Goal: Task Accomplishment & Management: Manage account settings

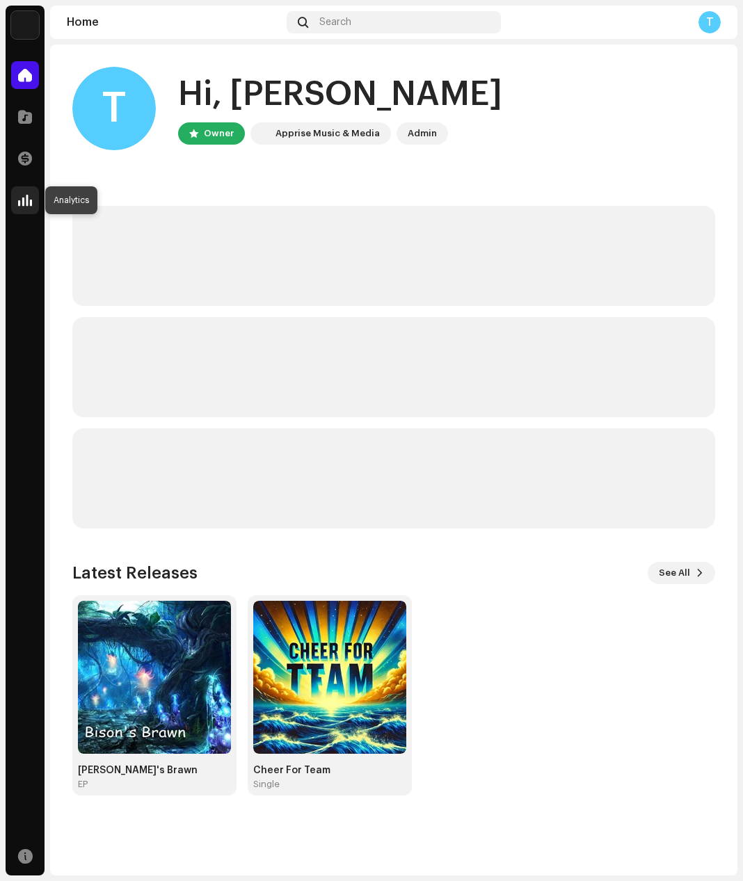
click at [29, 205] on span at bounding box center [25, 200] width 14 height 11
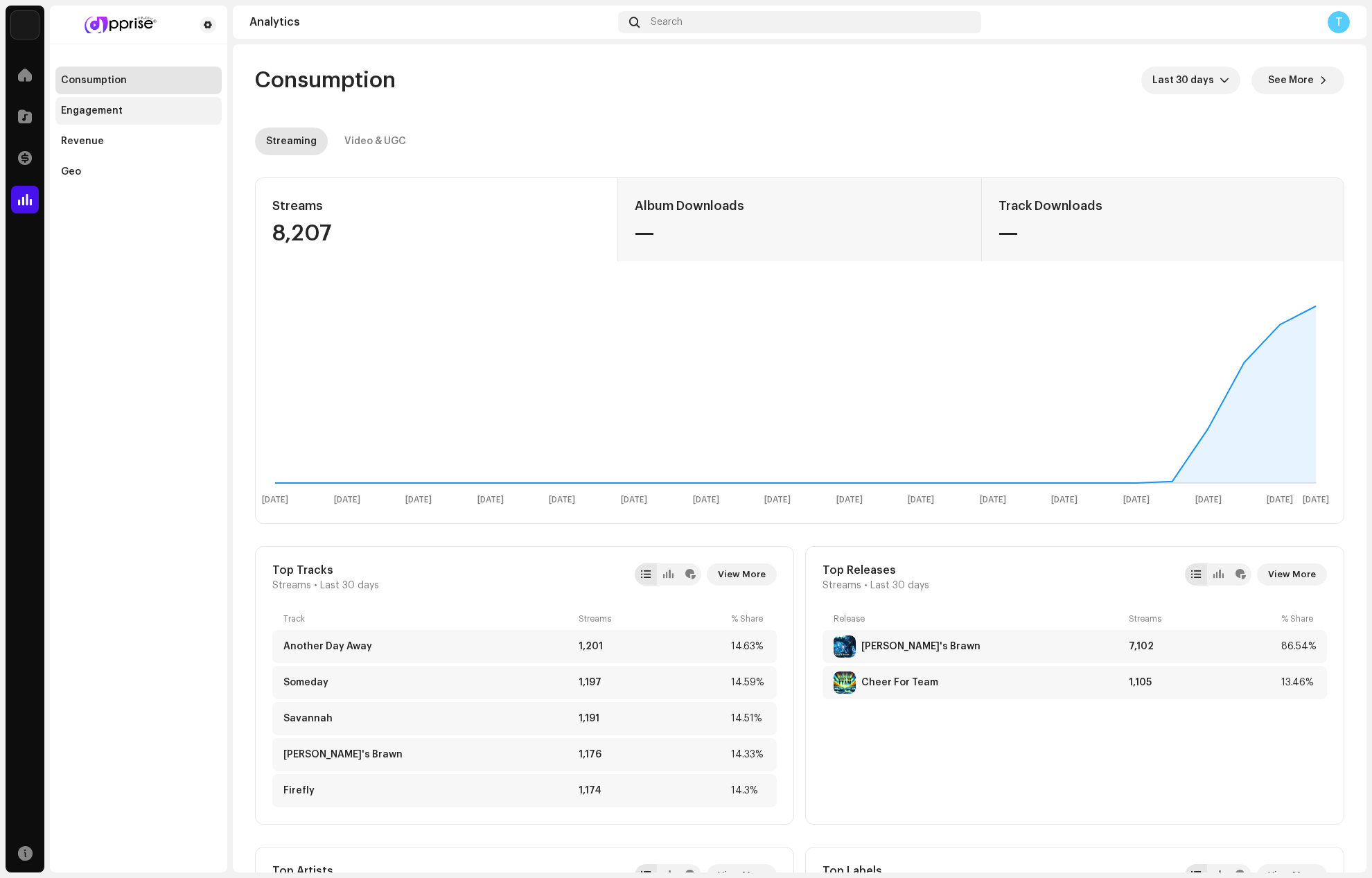
click at [116, 106] on div "Engagement" at bounding box center [92, 111] width 62 height 11
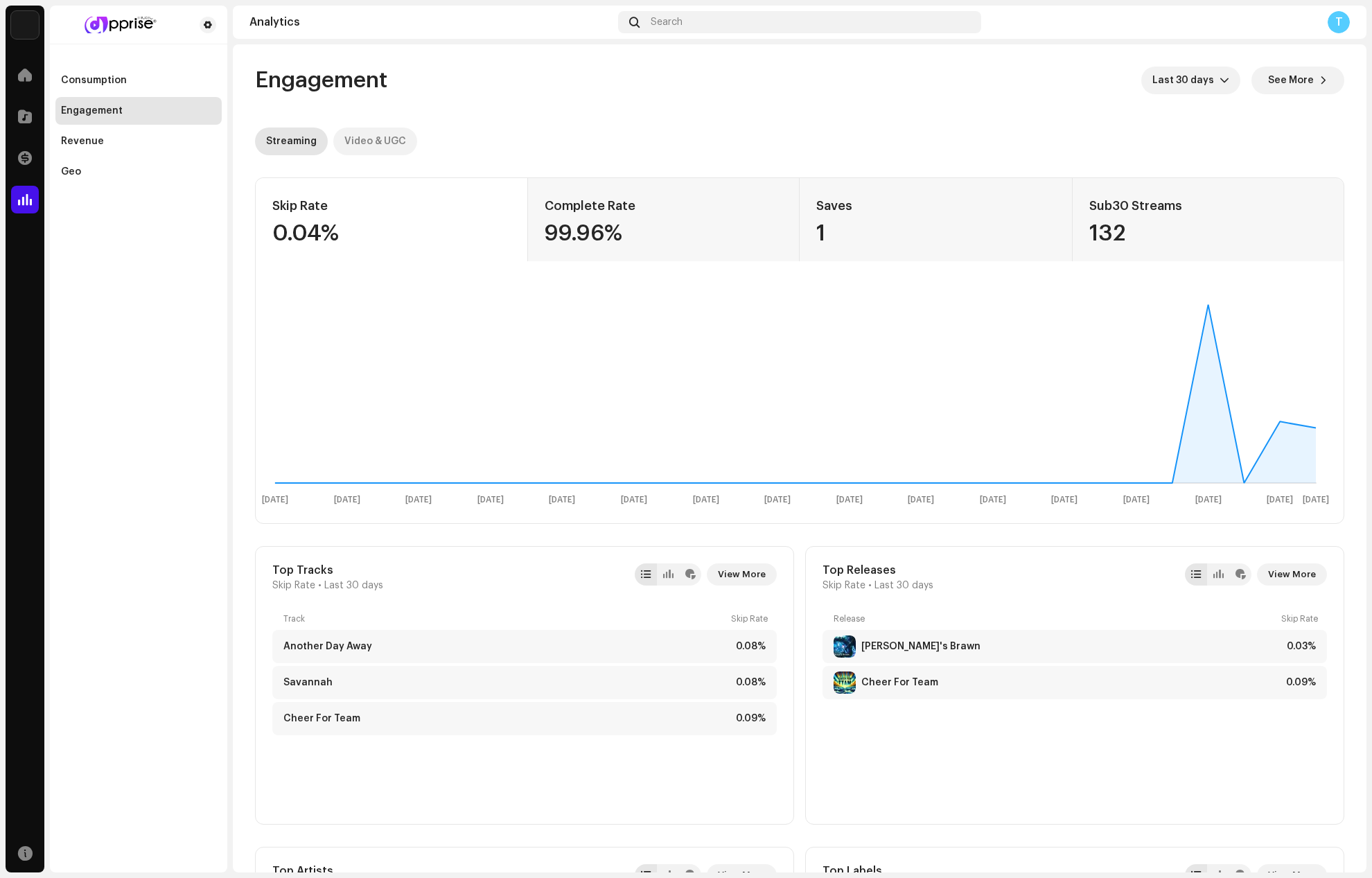
click at [363, 143] on div "Video & UGC" at bounding box center [376, 142] width 62 height 28
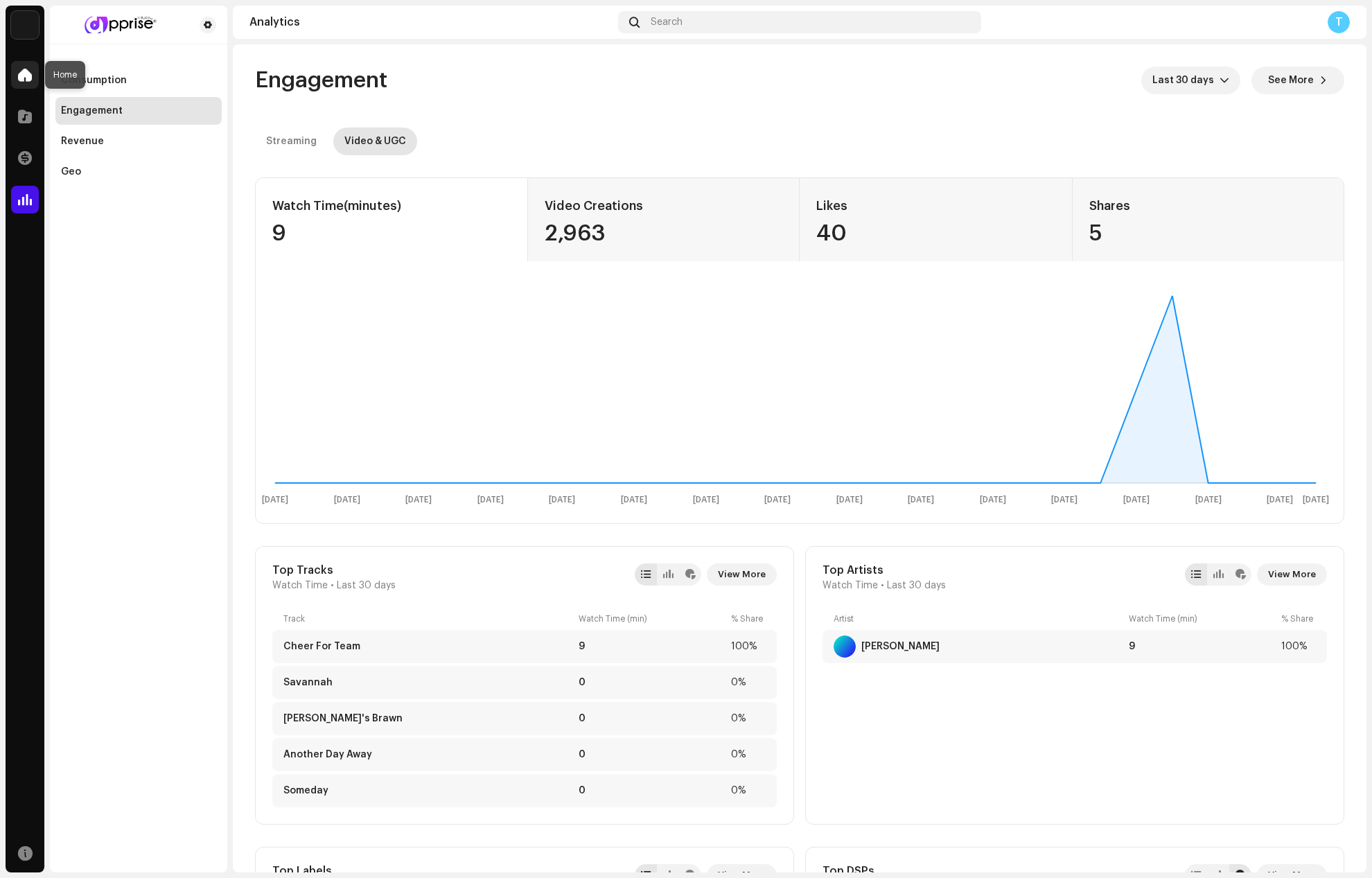
click at [33, 70] on div at bounding box center [25, 75] width 28 height 28
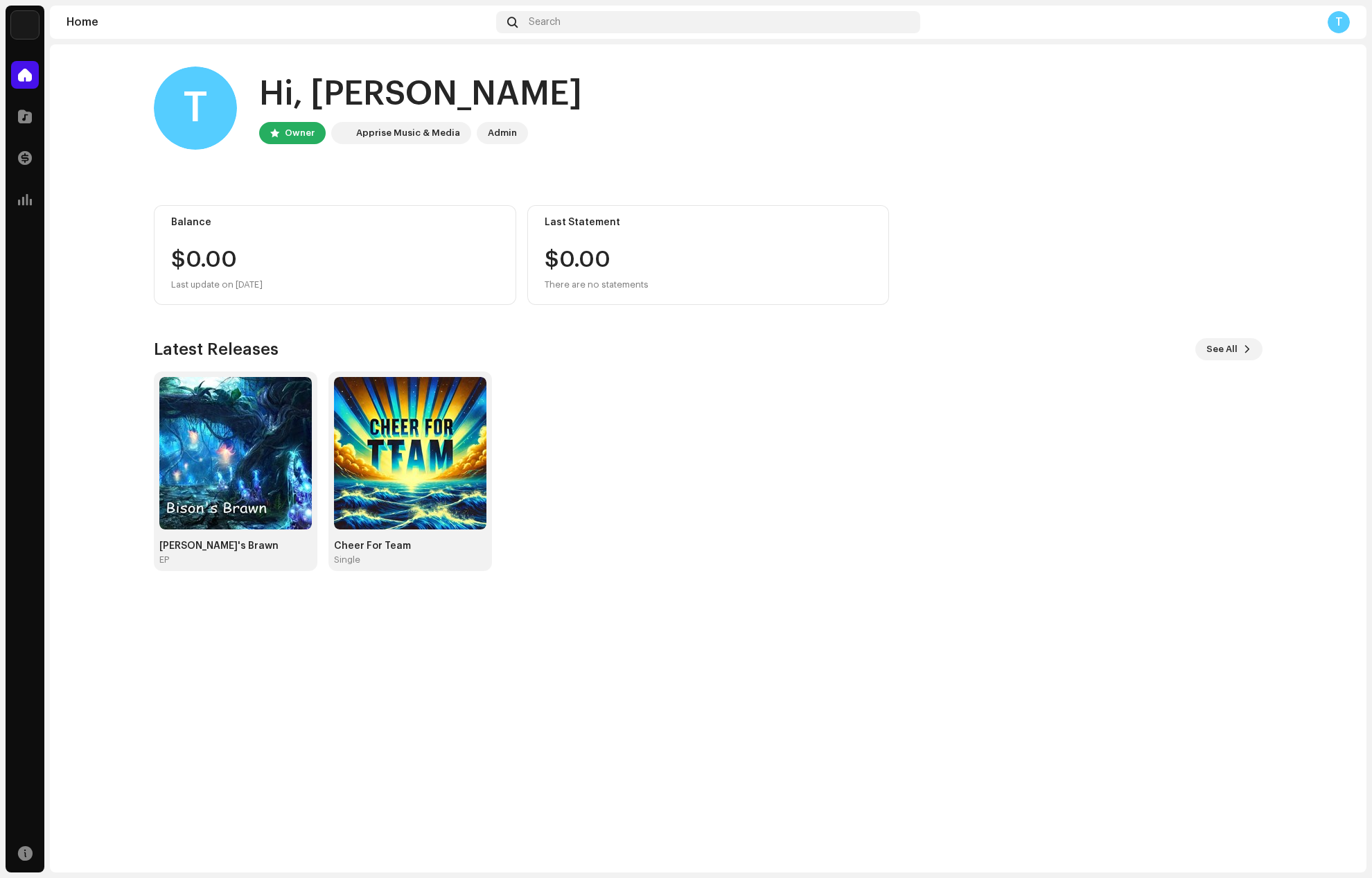
click at [739, 306] on div "T Hi, [PERSON_NAME] Owner Apprise Music & Media Admin Balance $0.00 Last update…" at bounding box center [707, 318] width 1108 height 549
click at [406, 139] on div "Apprise Music & Media" at bounding box center [408, 133] width 104 height 17
click at [27, 114] on span at bounding box center [25, 116] width 14 height 11
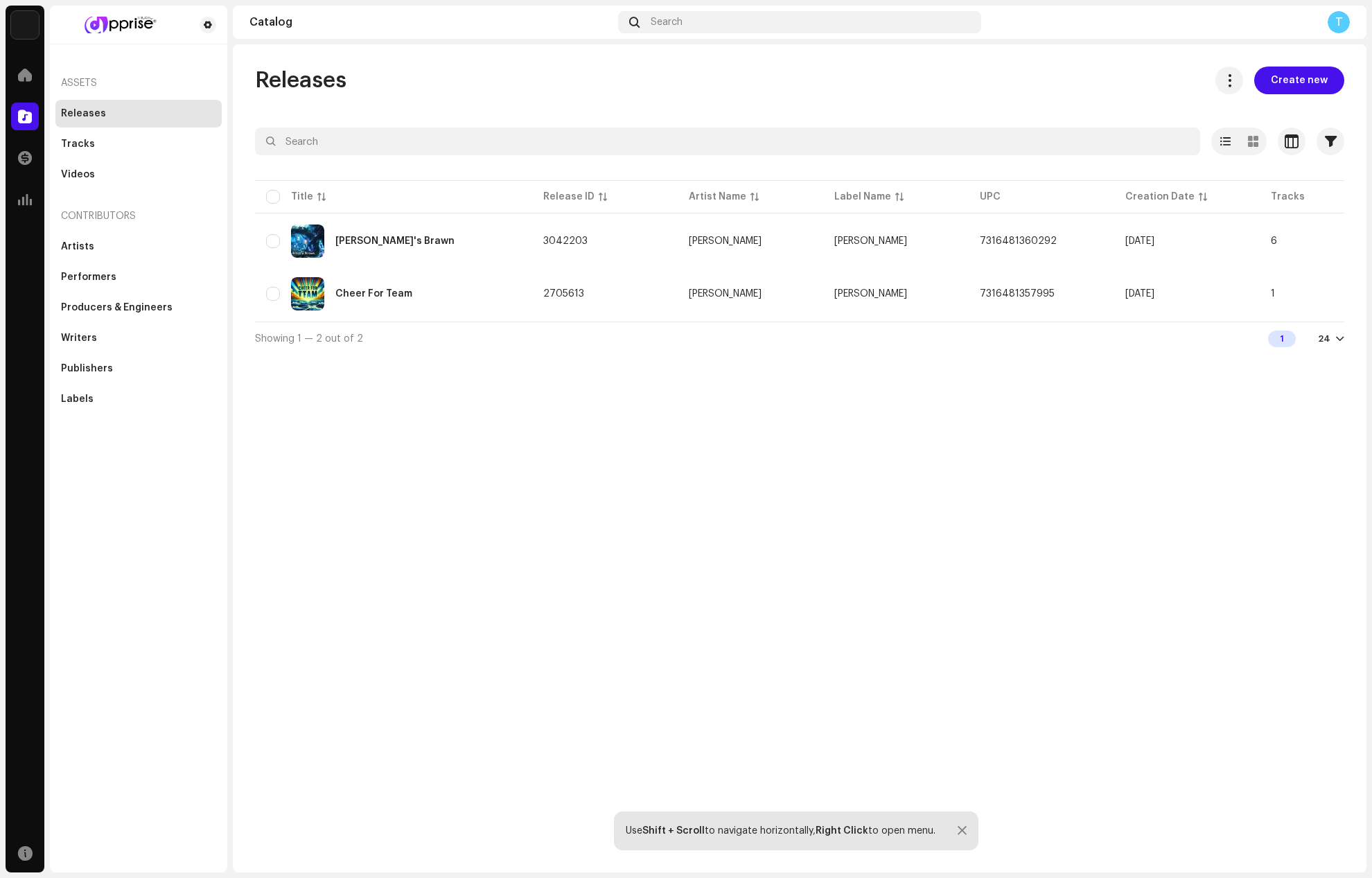
click at [739, 592] on div "Releases Create new Selected 0 Options Filters Distribution status Never Distri…" at bounding box center [800, 457] width 1134 height 828
click at [739, 81] on div "Create new" at bounding box center [1273, 81] width 139 height 28
click at [739, 85] on span at bounding box center [1229, 80] width 13 height 11
click at [739, 97] on div "Releases Create new Selected 0 Options Filters Distribution status Never Distri…" at bounding box center [800, 210] width 1134 height 288
click at [70, 402] on div "Labels" at bounding box center [77, 399] width 33 height 11
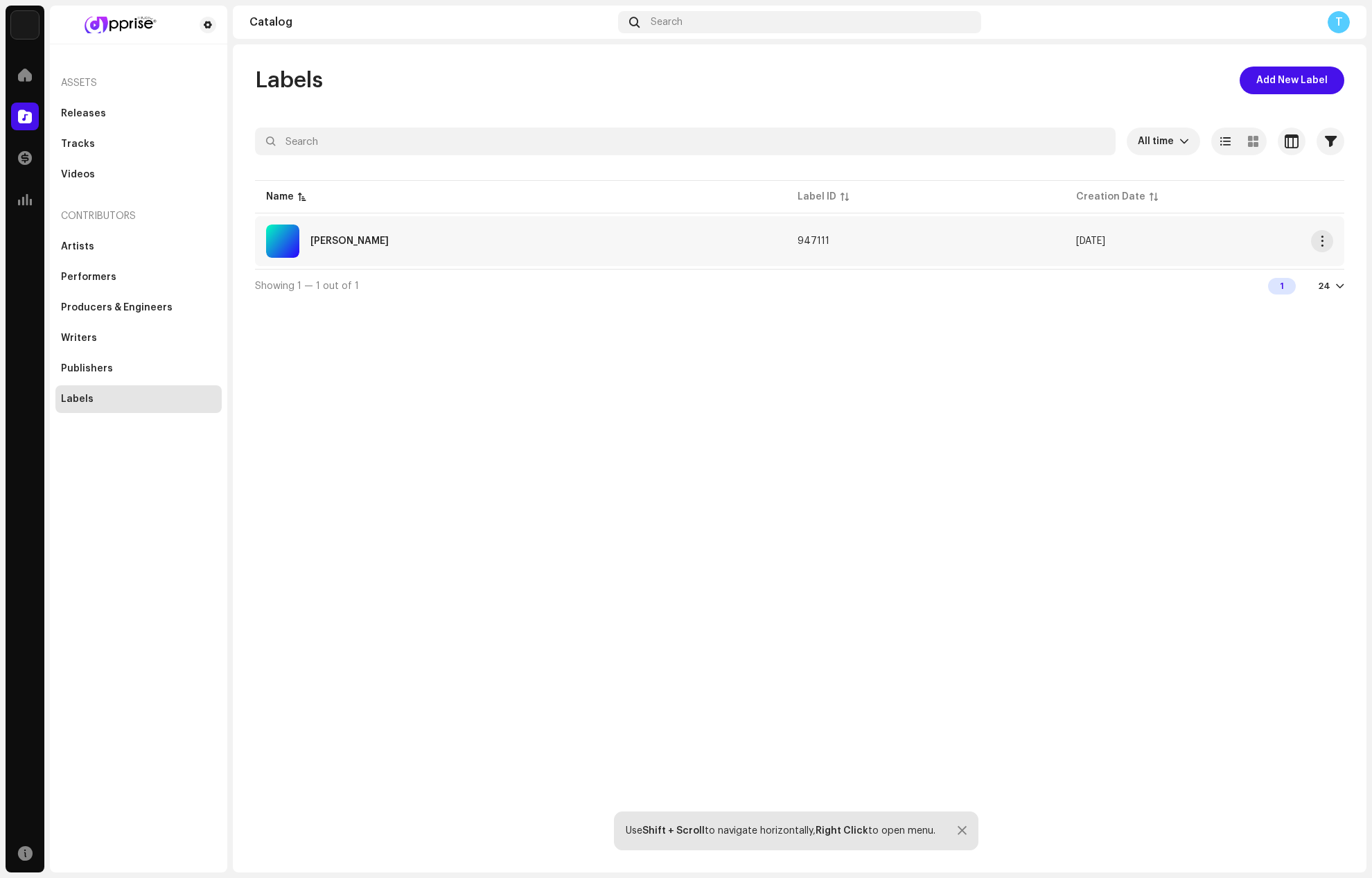
click at [336, 244] on div "[PERSON_NAME]" at bounding box center [349, 241] width 79 height 10
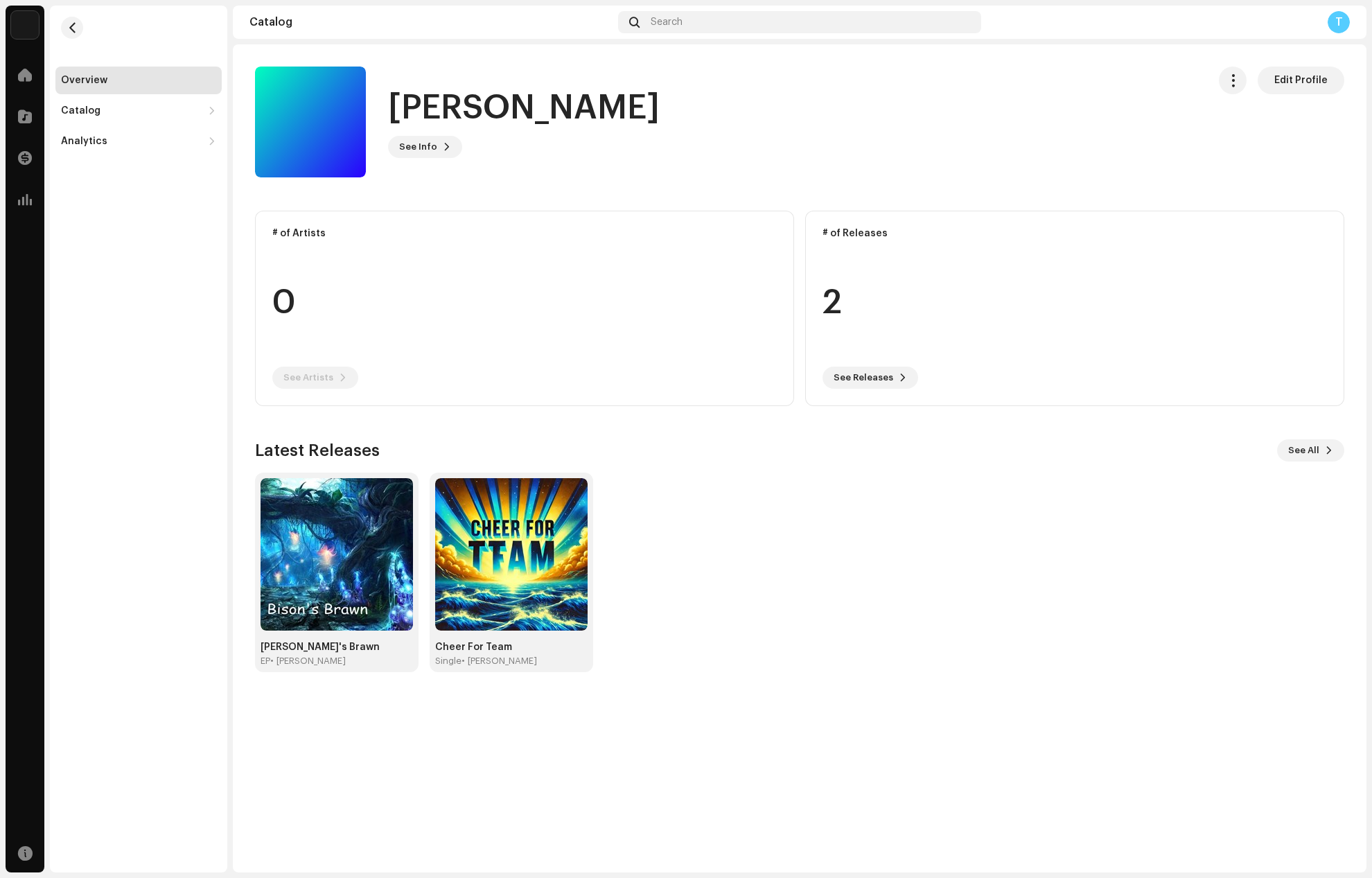
click at [739, 210] on div "[PERSON_NAME] Home Catalog Transactions Analytics Resources Overview Catalog Re…" at bounding box center [686, 439] width 1372 height 878
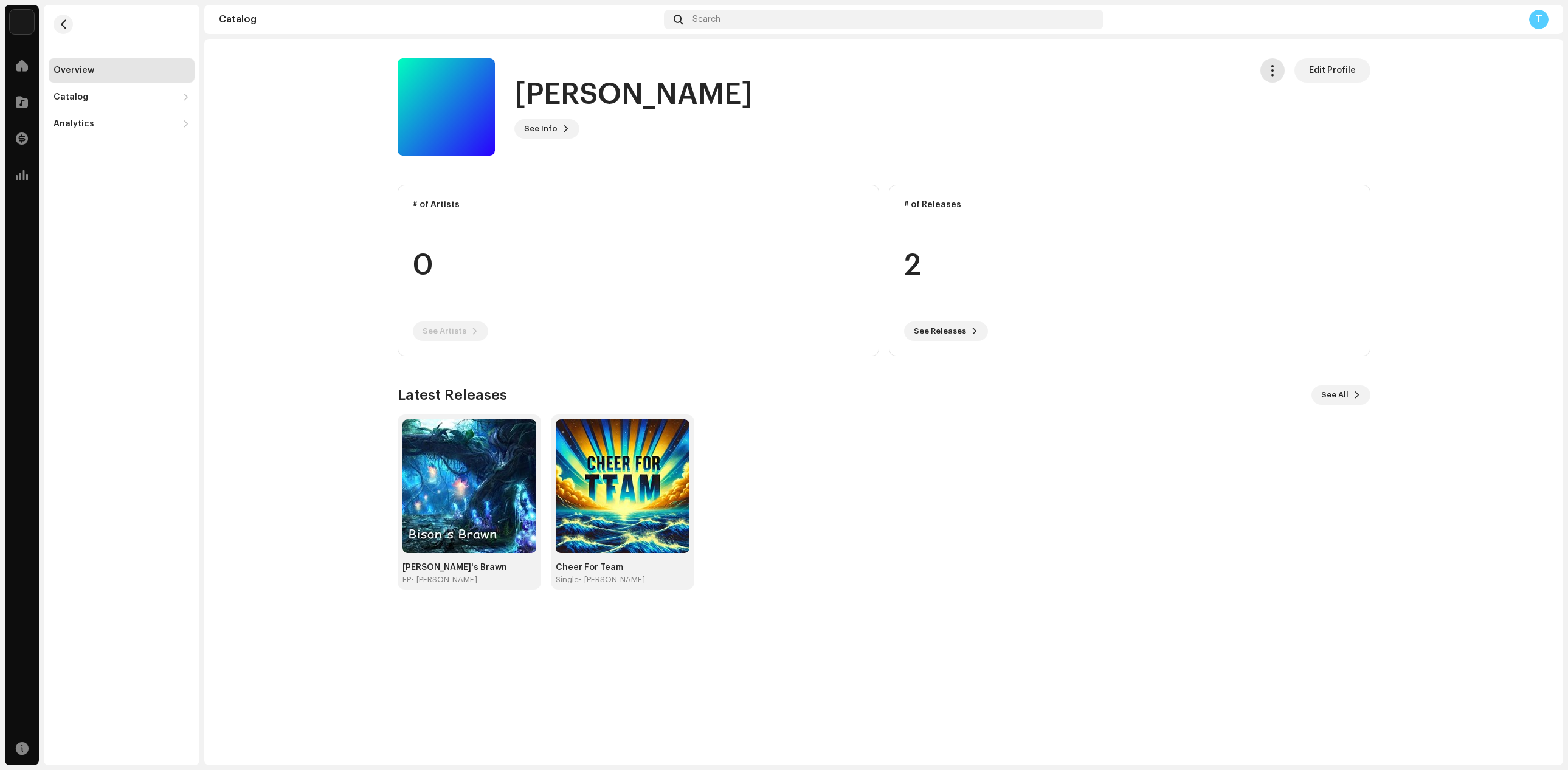
click at [649, 62] on button "button" at bounding box center [1272, 71] width 24 height 24
click at [649, 97] on span "Manage Access" at bounding box center [1307, 100] width 69 height 10
click at [83, 104] on div "Catalog" at bounding box center [122, 97] width 146 height 24
click at [101, 174] on div "Analytics" at bounding box center [115, 177] width 124 height 10
click at [649, 70] on button "button" at bounding box center [1272, 71] width 24 height 24
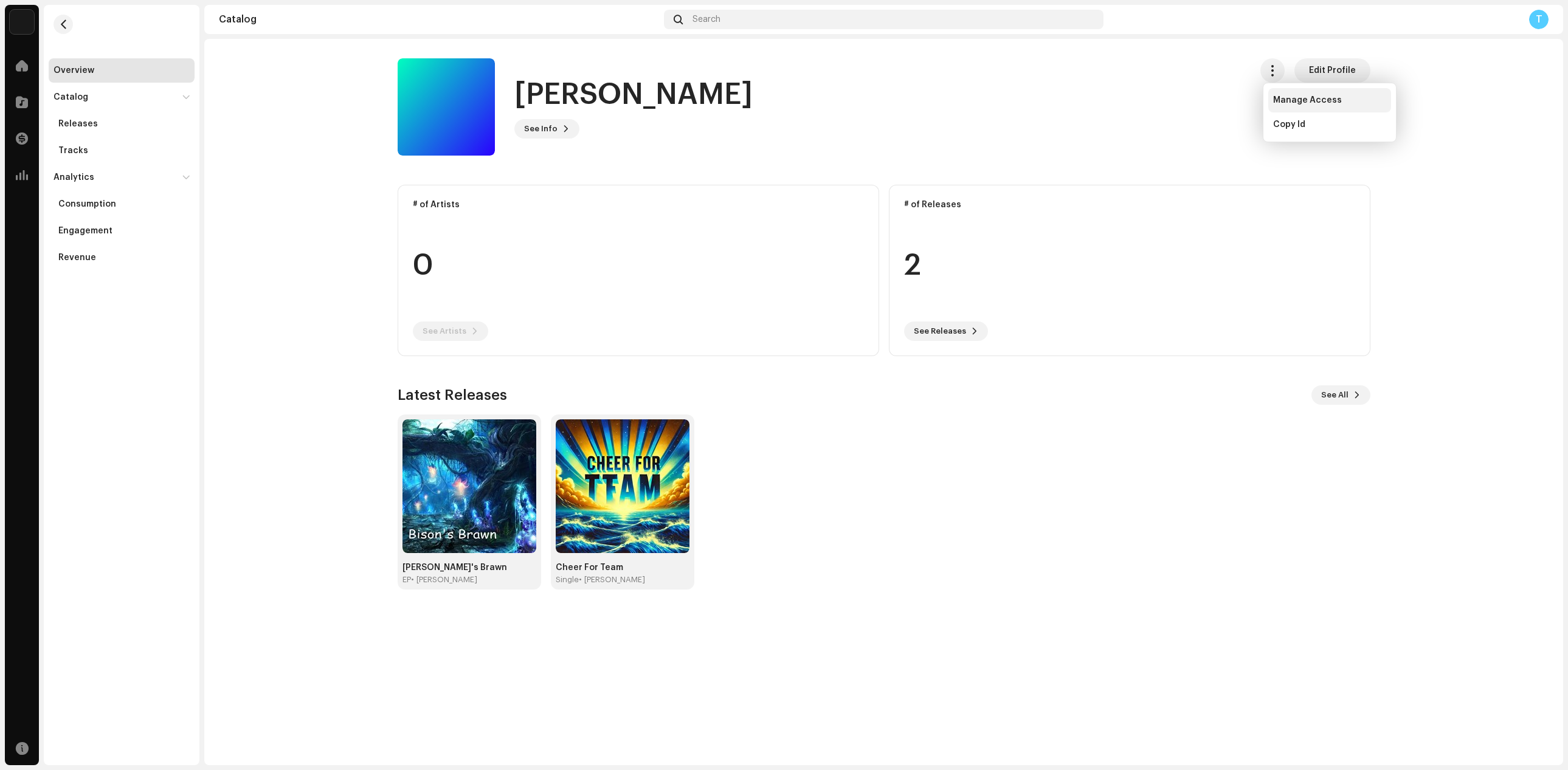
click at [649, 101] on span "Manage Access" at bounding box center [1307, 100] width 69 height 10
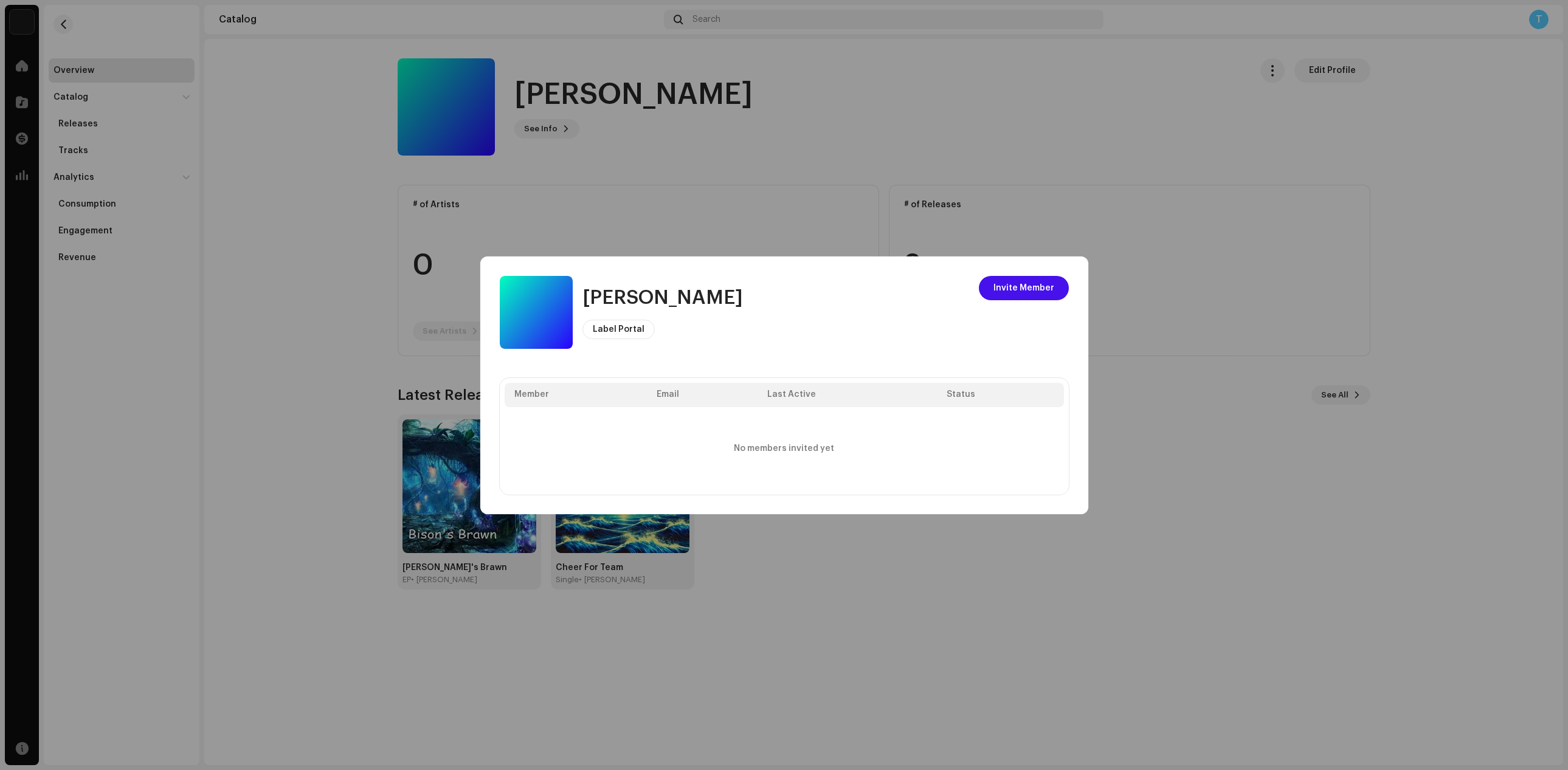
click at [624, 333] on span "Label Portal" at bounding box center [618, 330] width 52 height 9
click at [649, 291] on span "Invite Member" at bounding box center [1024, 288] width 61 height 24
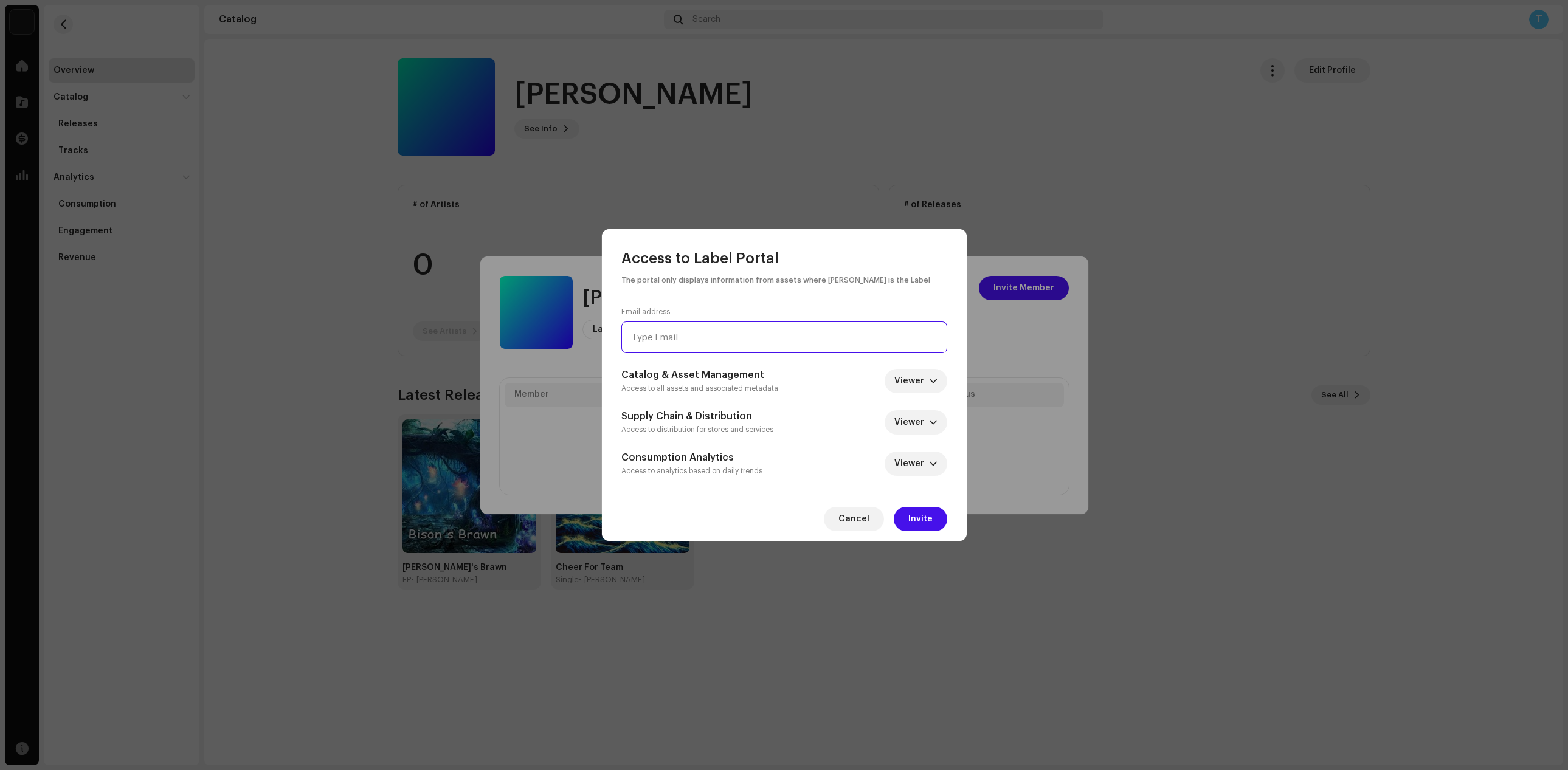
click at [649, 342] on input "email" at bounding box center [784, 337] width 326 height 31
click at [649, 330] on input "email" at bounding box center [784, 337] width 326 height 31
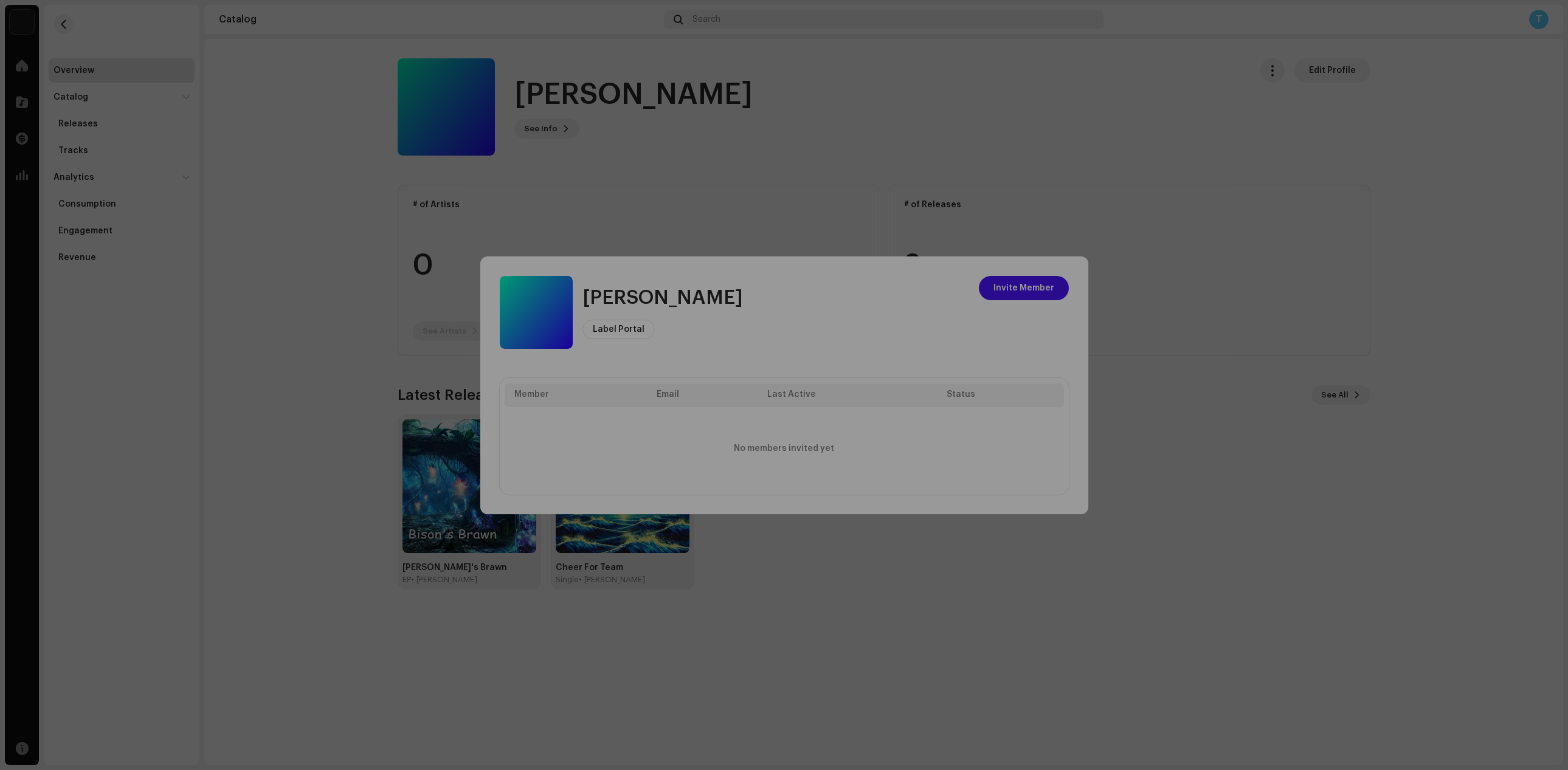
click at [649, 593] on div "Access to Label Portal The portal only displays information from assets where […" at bounding box center [784, 385] width 1568 height 770
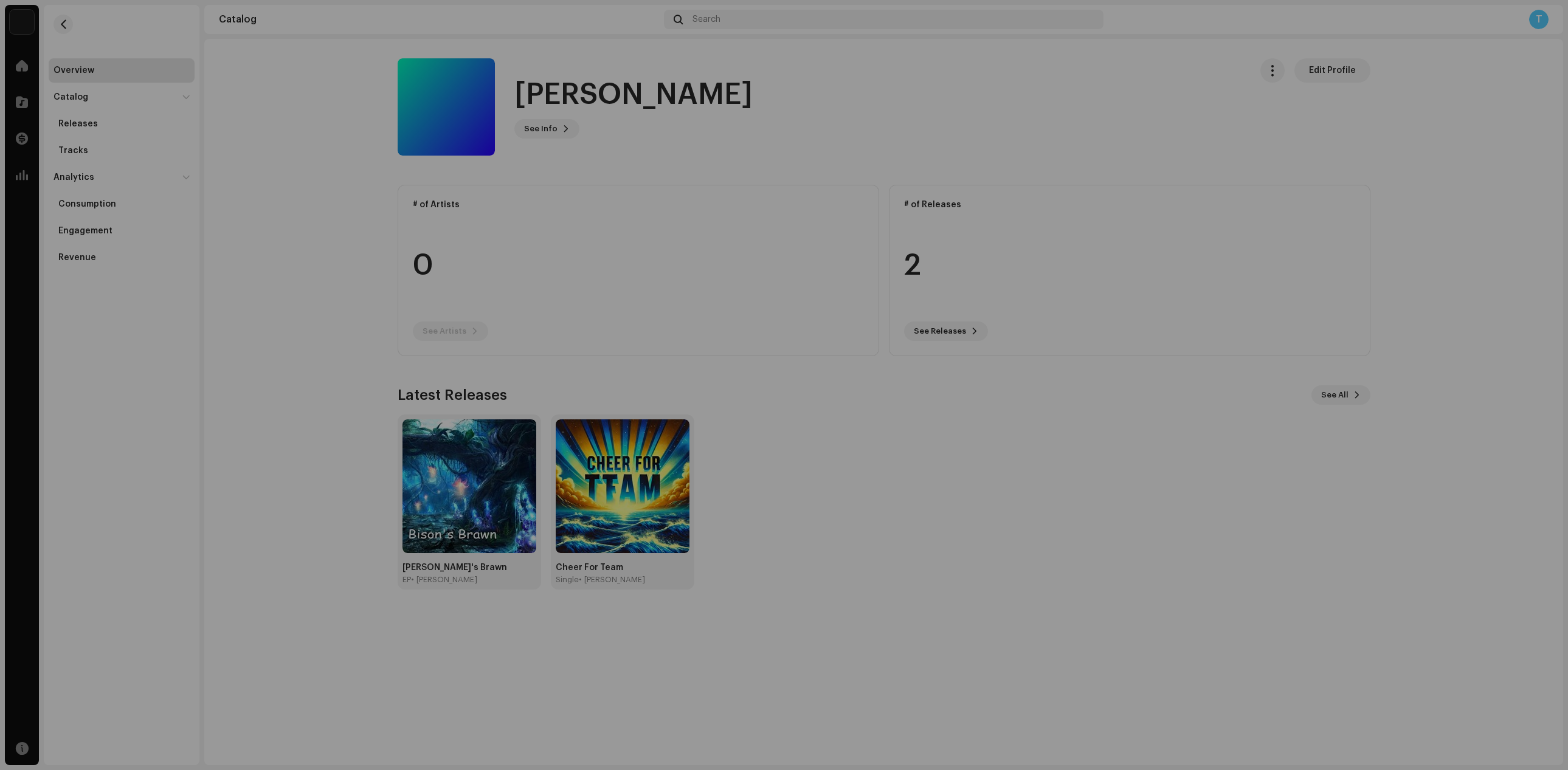
click at [592, 183] on div "[PERSON_NAME] Label Portal Invite Member Member Email Last Active Status No mem…" at bounding box center [784, 385] width 1568 height 770
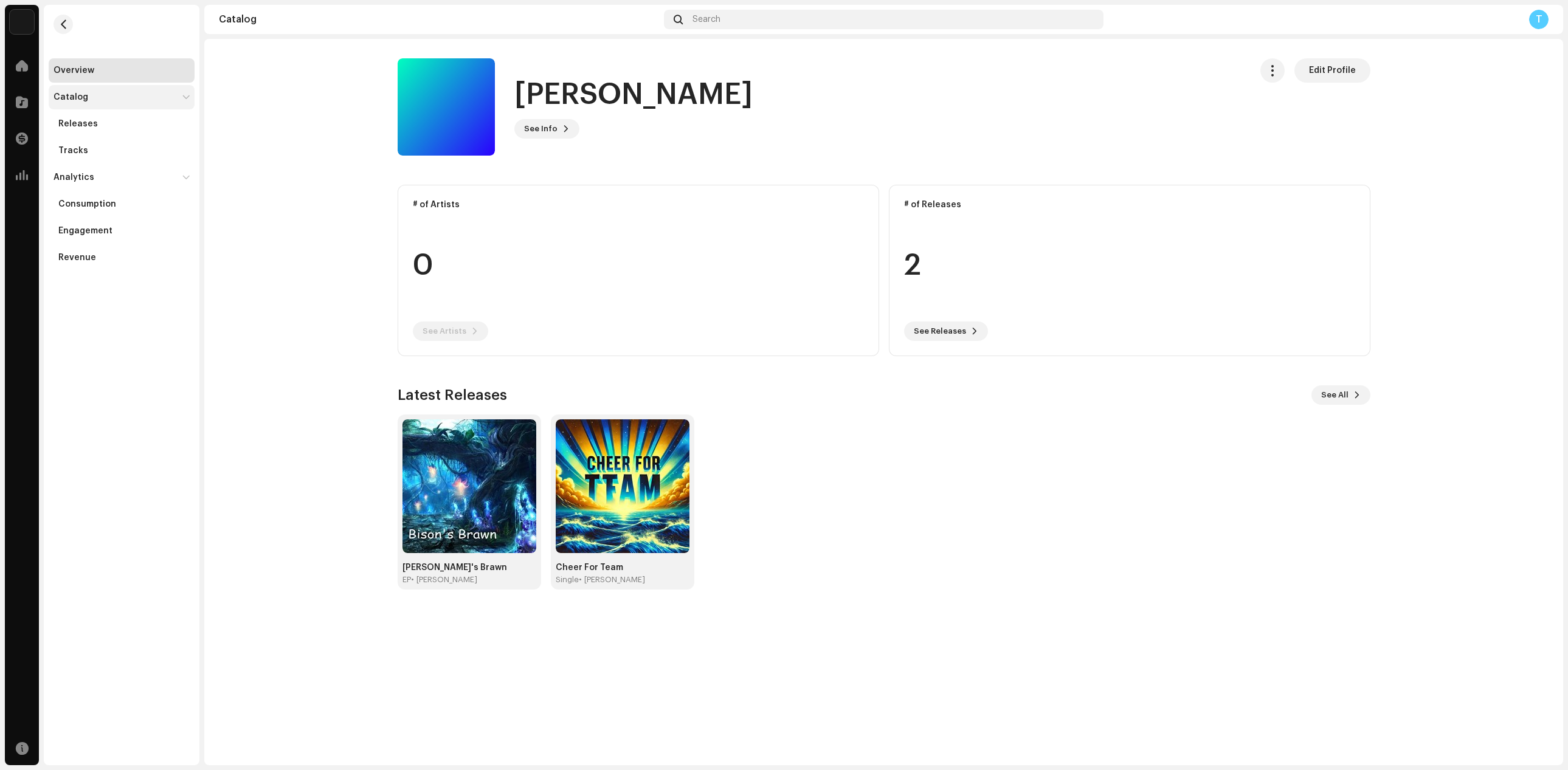
click at [86, 98] on div "Catalog" at bounding box center [115, 97] width 124 height 10
click at [95, 178] on div "Analytics" at bounding box center [115, 177] width 124 height 10
click at [649, 70] on span "Edit Profile" at bounding box center [1333, 71] width 47 height 24
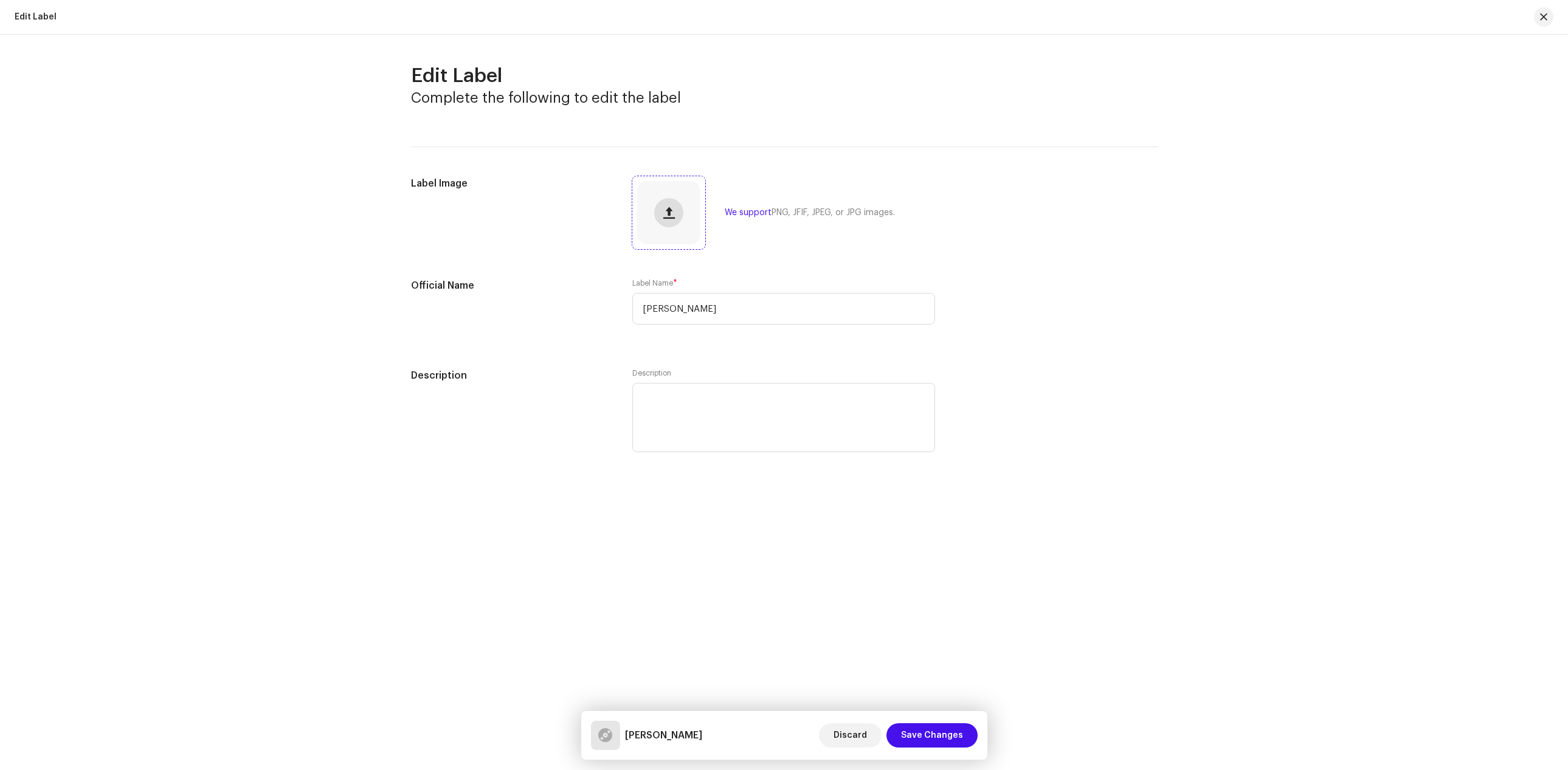
click at [649, 211] on button "button" at bounding box center [668, 212] width 29 height 29
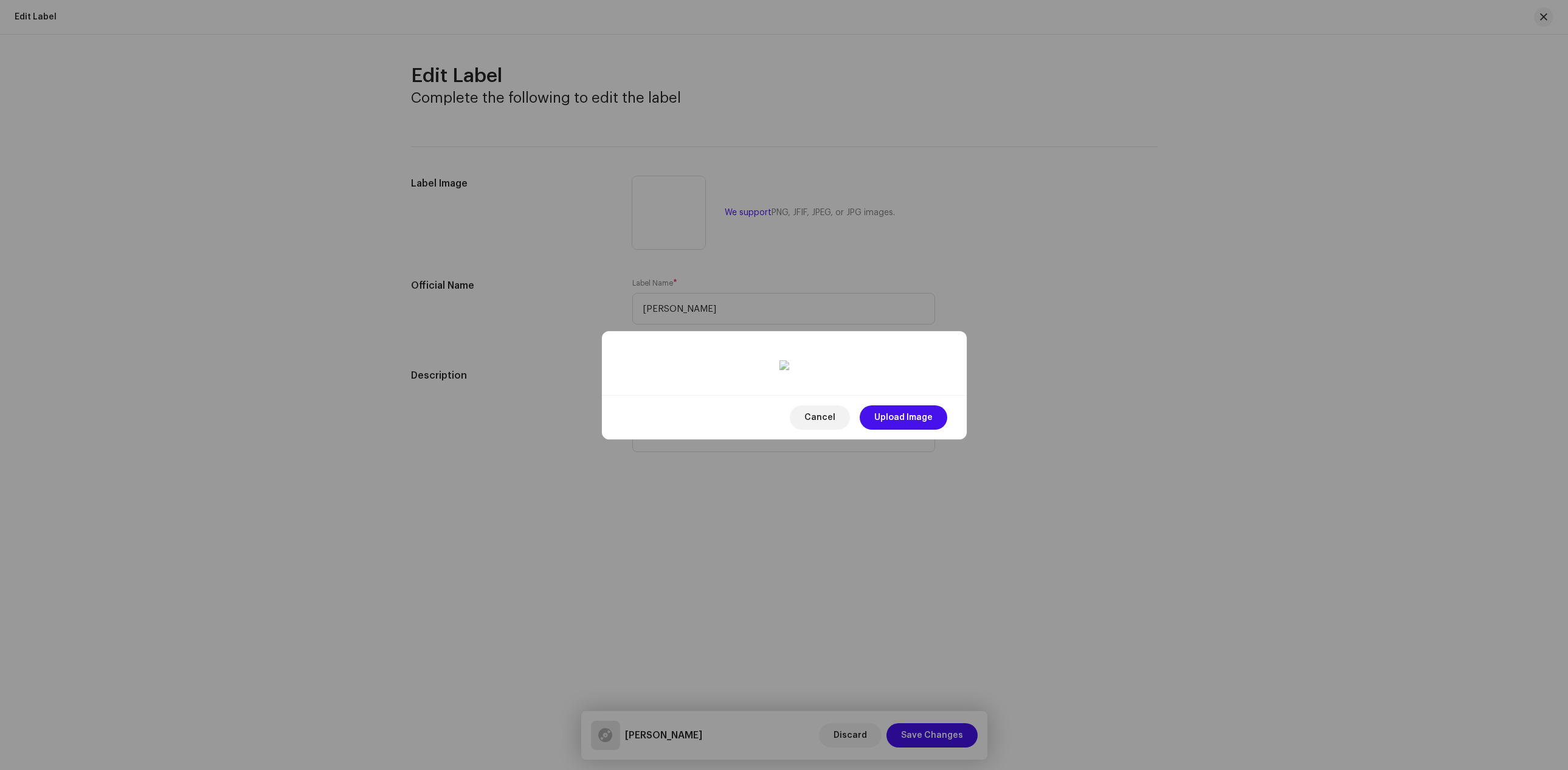
drag, startPoint x: 808, startPoint y: 434, endPoint x: 813, endPoint y: 426, distance: 9.4
click at [649, 426] on div at bounding box center [784, 565] width 320 height 320
drag, startPoint x: 909, startPoint y: 625, endPoint x: 920, endPoint y: 633, distance: 13.6
click at [649, 430] on span "Upload Image" at bounding box center [903, 418] width 59 height 24
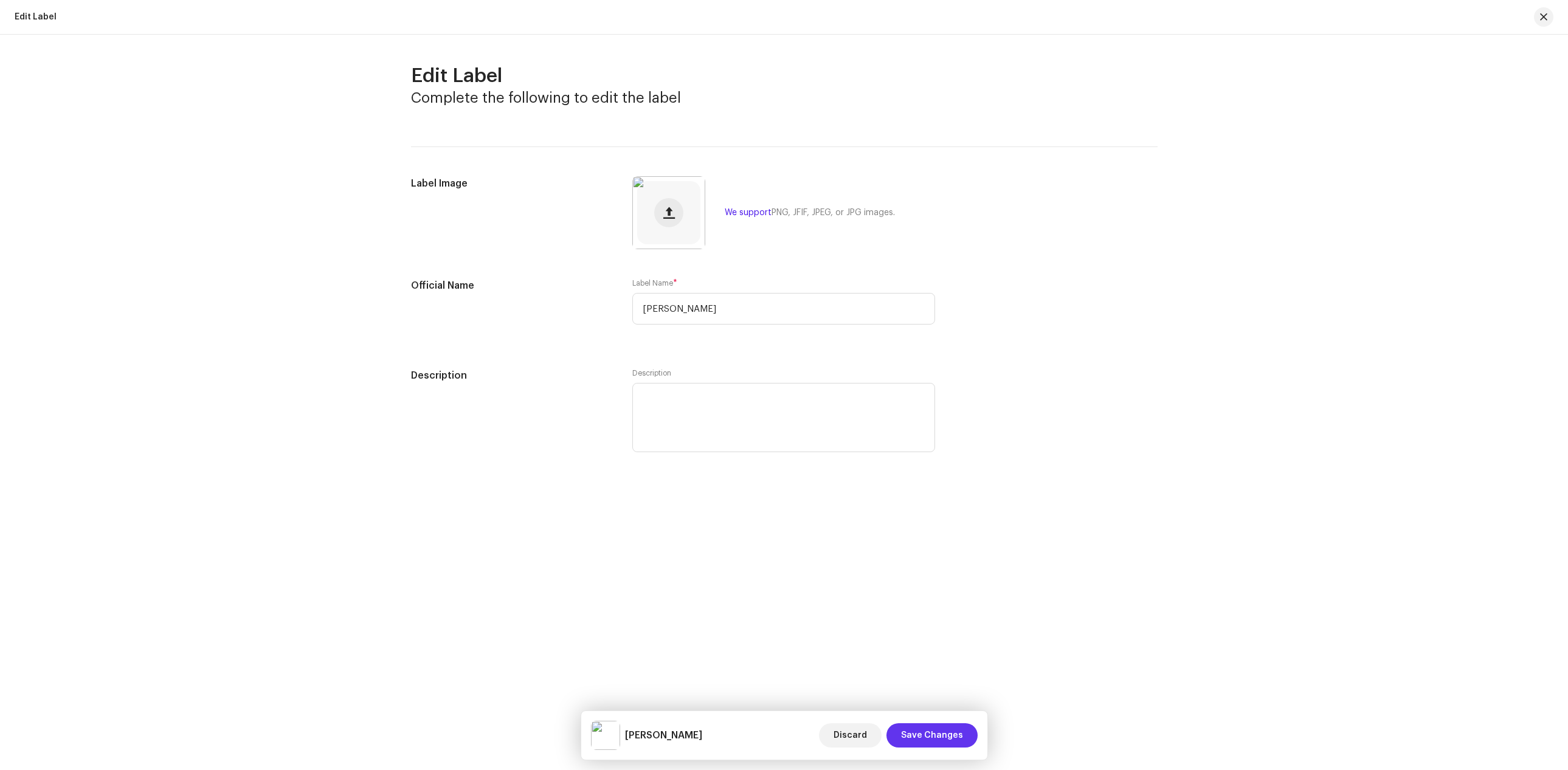
click at [649, 735] on button "Save Changes" at bounding box center [932, 735] width 91 height 24
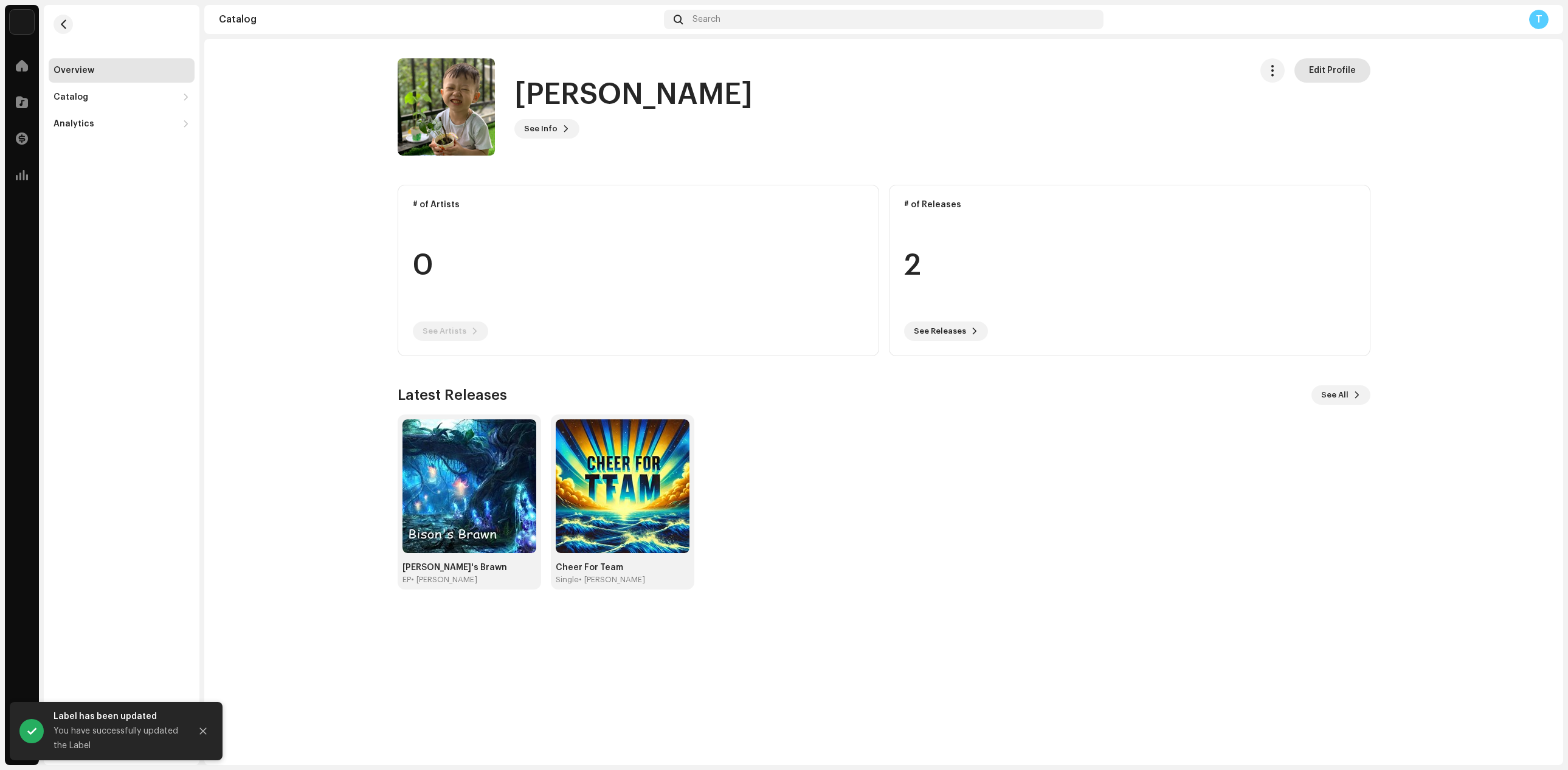
click at [649, 75] on span "Edit Profile" at bounding box center [1333, 71] width 47 height 24
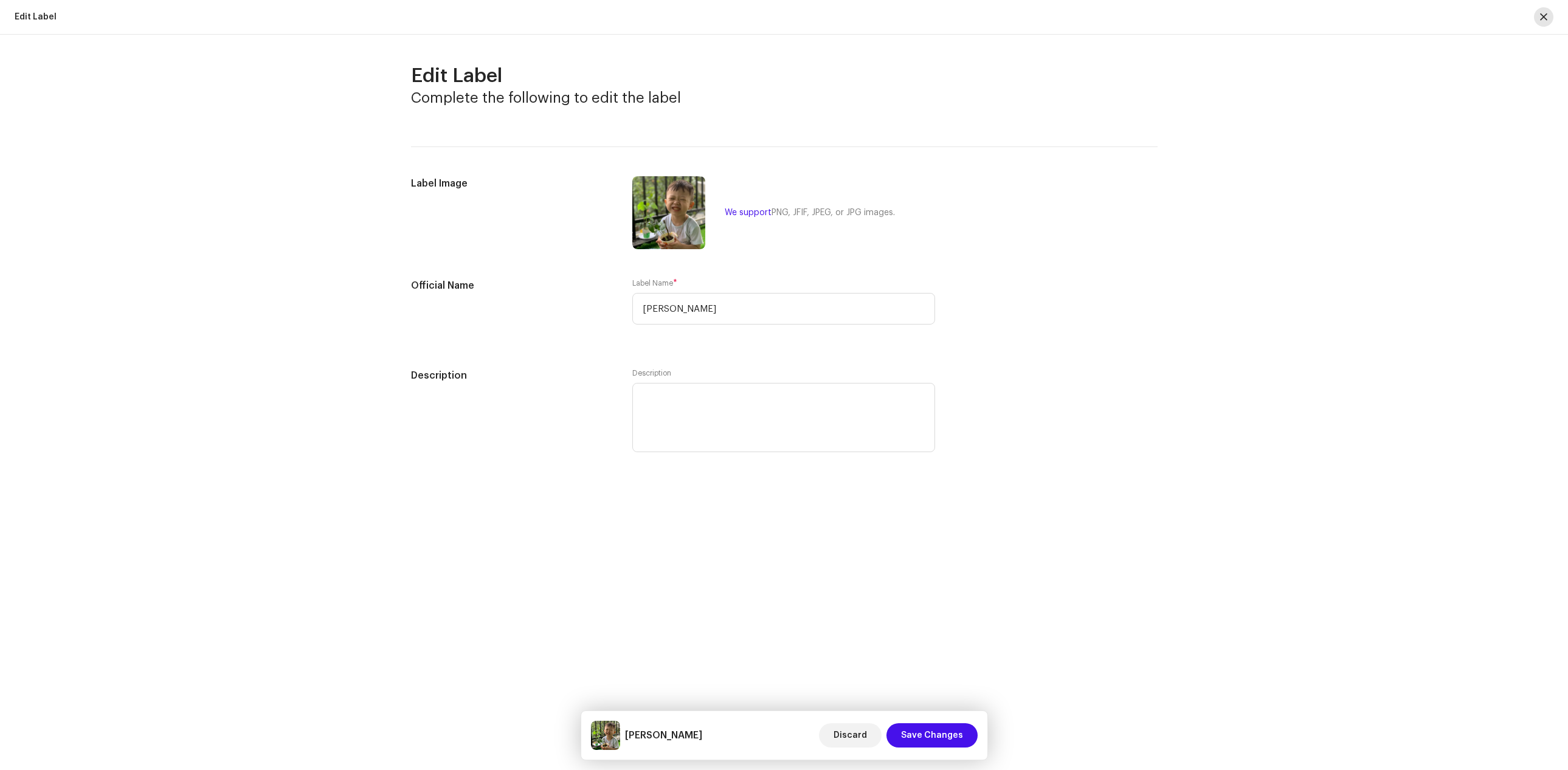
click at [649, 14] on span "button" at bounding box center [1544, 17] width 7 height 10
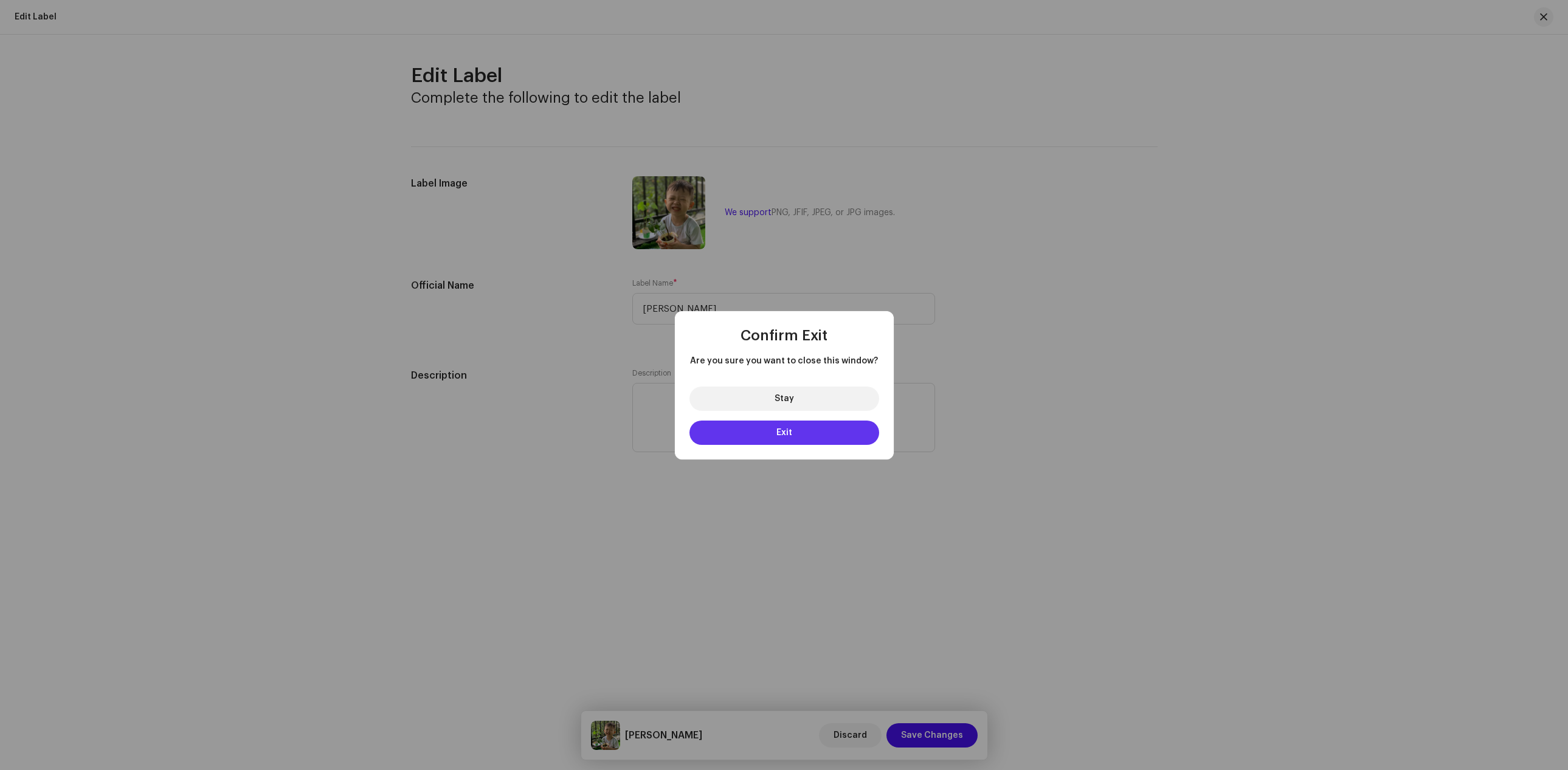
click at [649, 429] on span "Exit" at bounding box center [784, 433] width 16 height 9
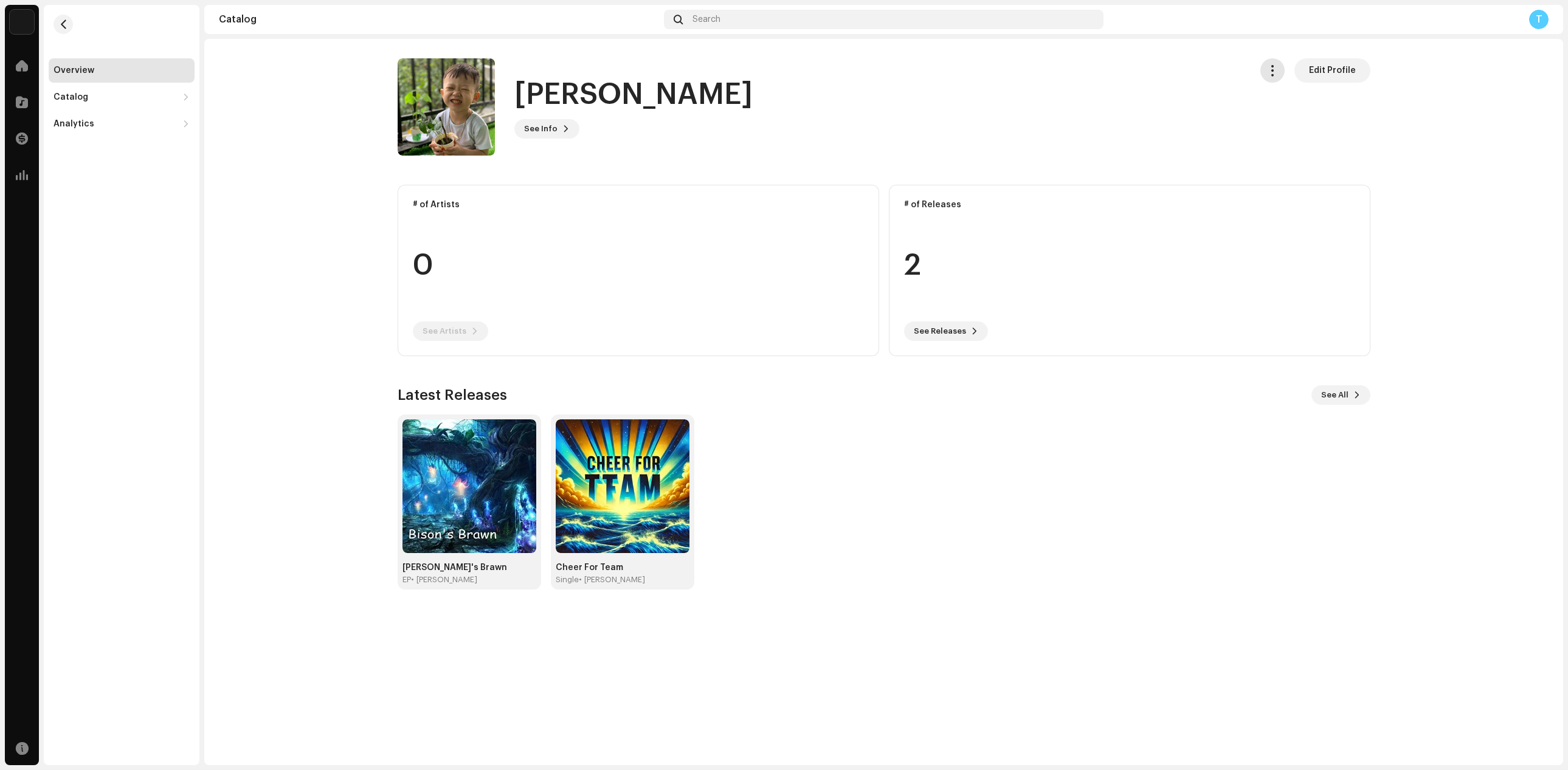
click at [649, 74] on span "button" at bounding box center [1272, 70] width 11 height 10
click at [649, 105] on span "Manage Access" at bounding box center [1307, 100] width 69 height 10
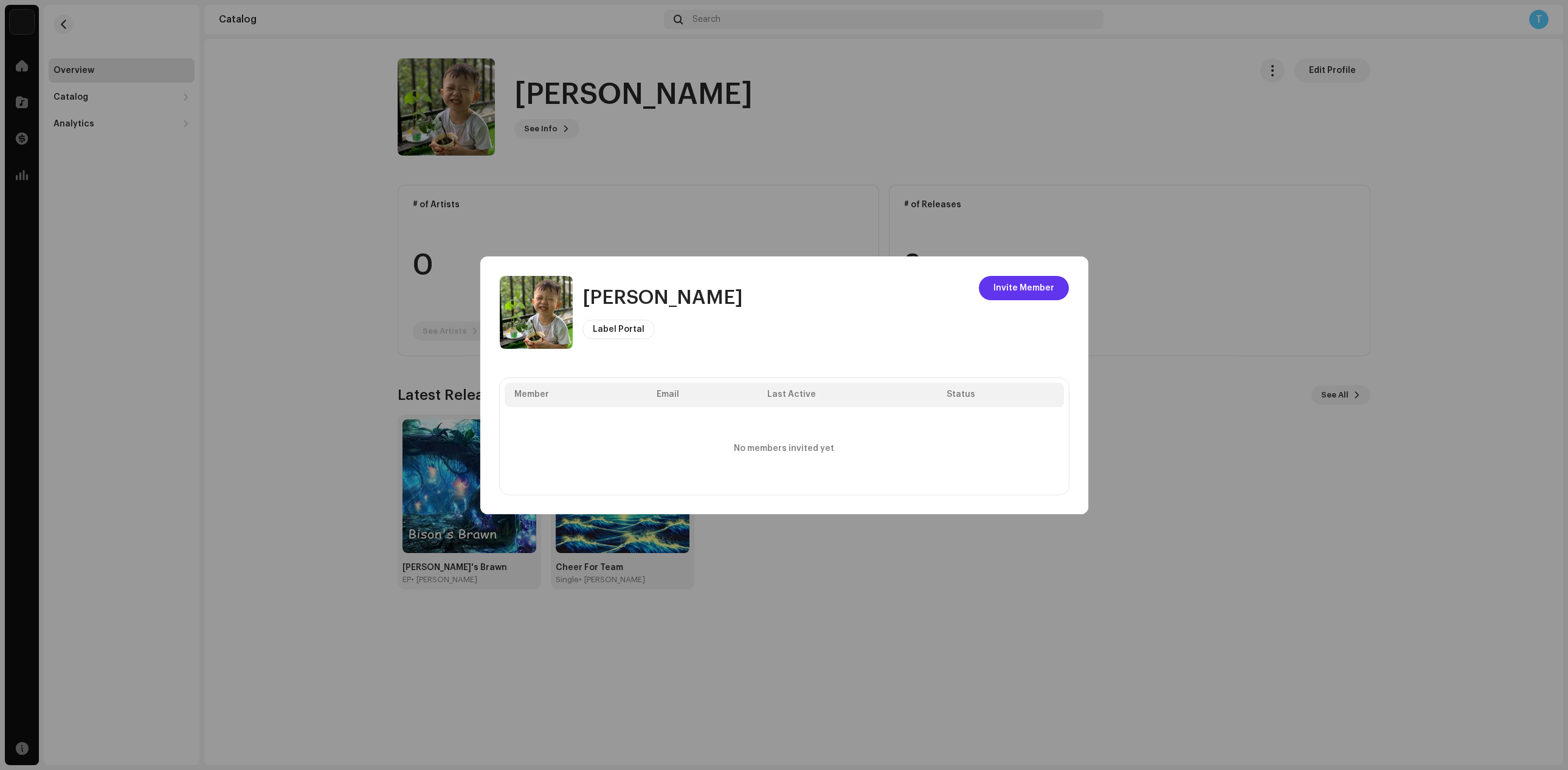
click at [649, 284] on span "Invite Member" at bounding box center [1024, 288] width 61 height 24
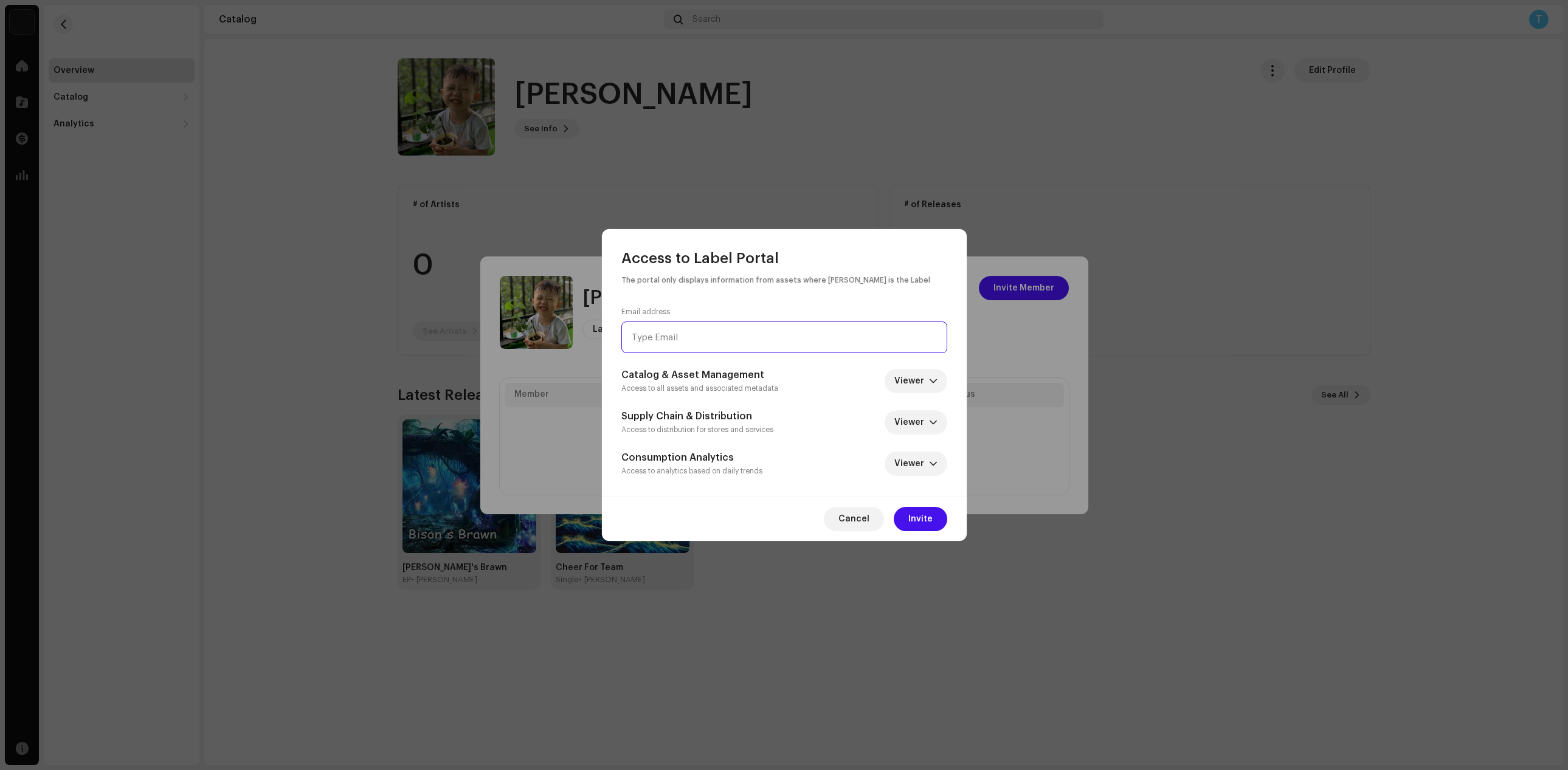
click at [649, 334] on input "email" at bounding box center [784, 337] width 326 height 31
type input "[EMAIL_ADDRESS][DOMAIN_NAME]"
click at [649, 524] on span "Invite" at bounding box center [921, 519] width 24 height 24
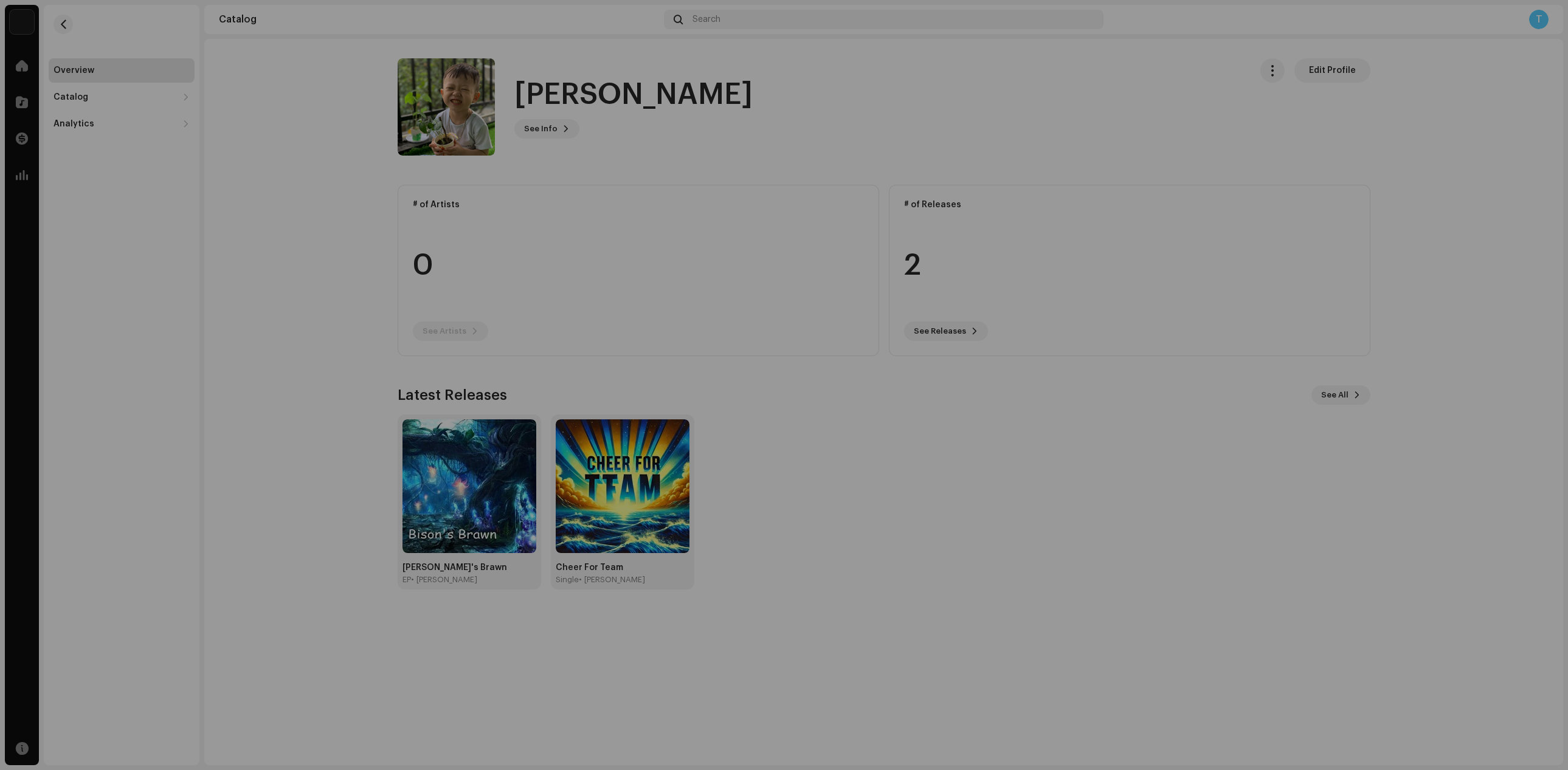
click at [275, 288] on div "[PERSON_NAME] Label Portal Invite Member Member Email Last Active Status V [EMA…" at bounding box center [784, 385] width 1568 height 770
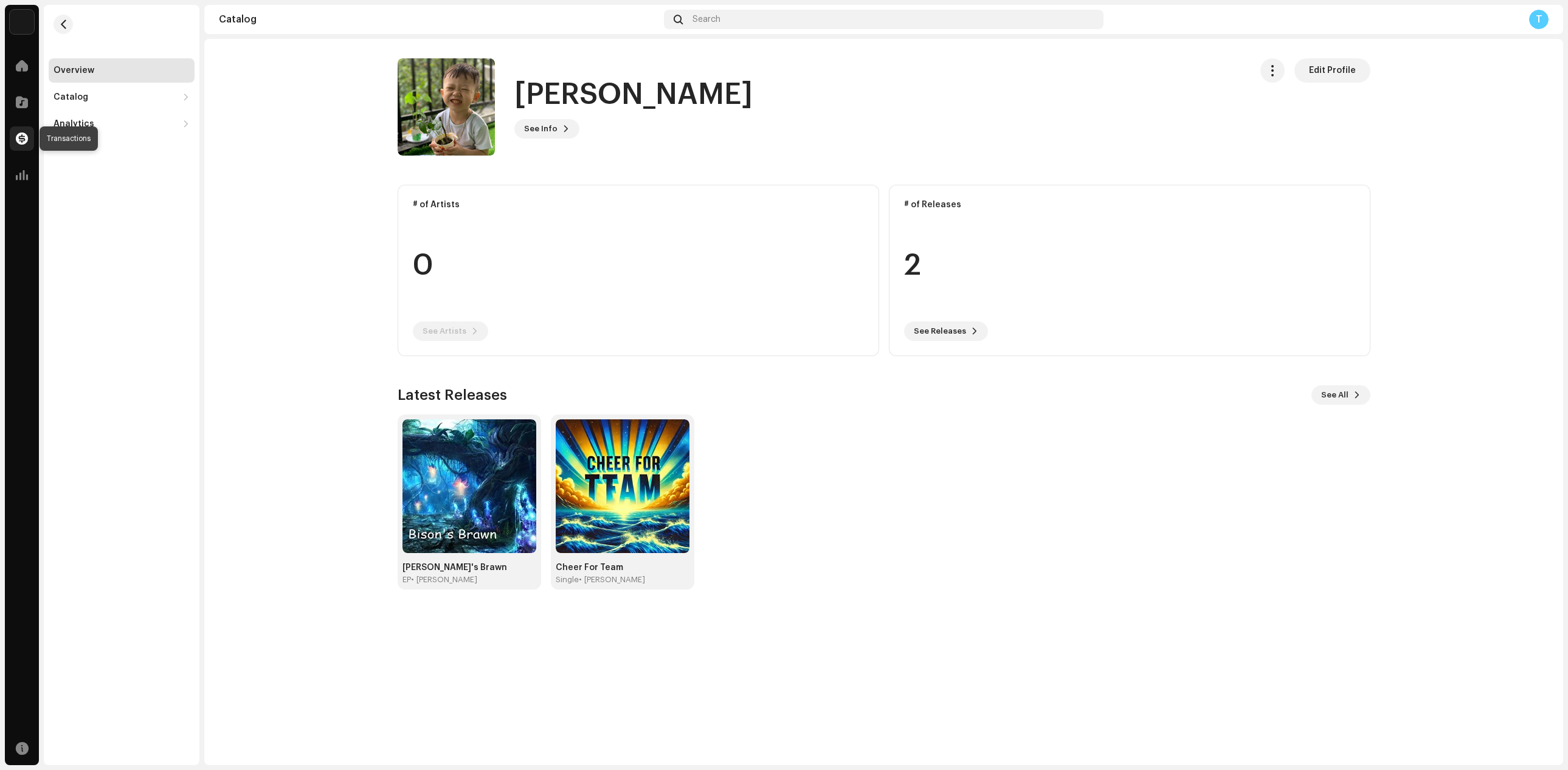
click at [19, 145] on div at bounding box center [22, 139] width 24 height 24
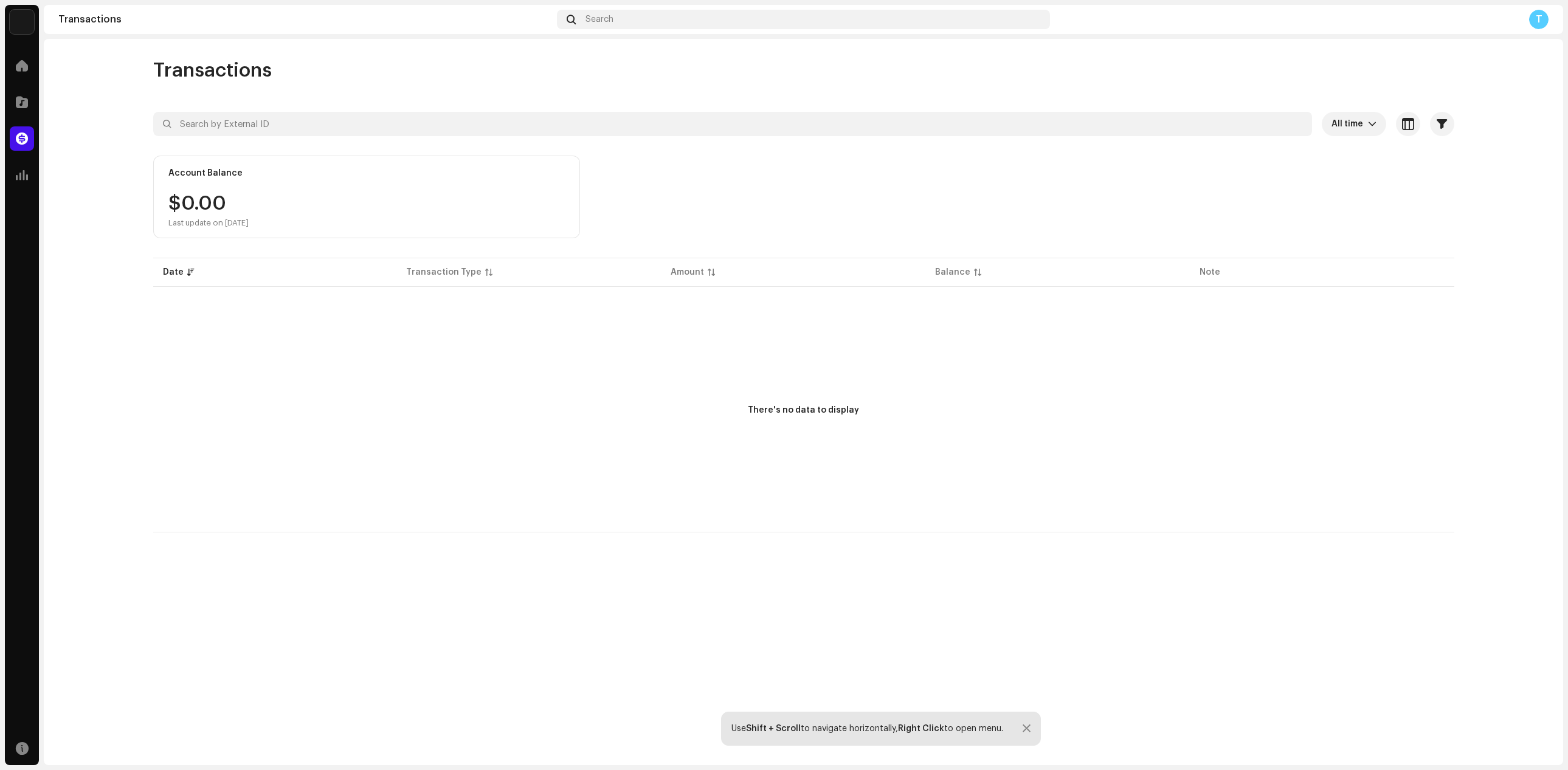
drag, startPoint x: 759, startPoint y: 360, endPoint x: 678, endPoint y: 307, distance: 96.8
click at [649, 346] on div "There's no data to display" at bounding box center [804, 411] width 1301 height 243
click at [23, 59] on div at bounding box center [22, 66] width 24 height 24
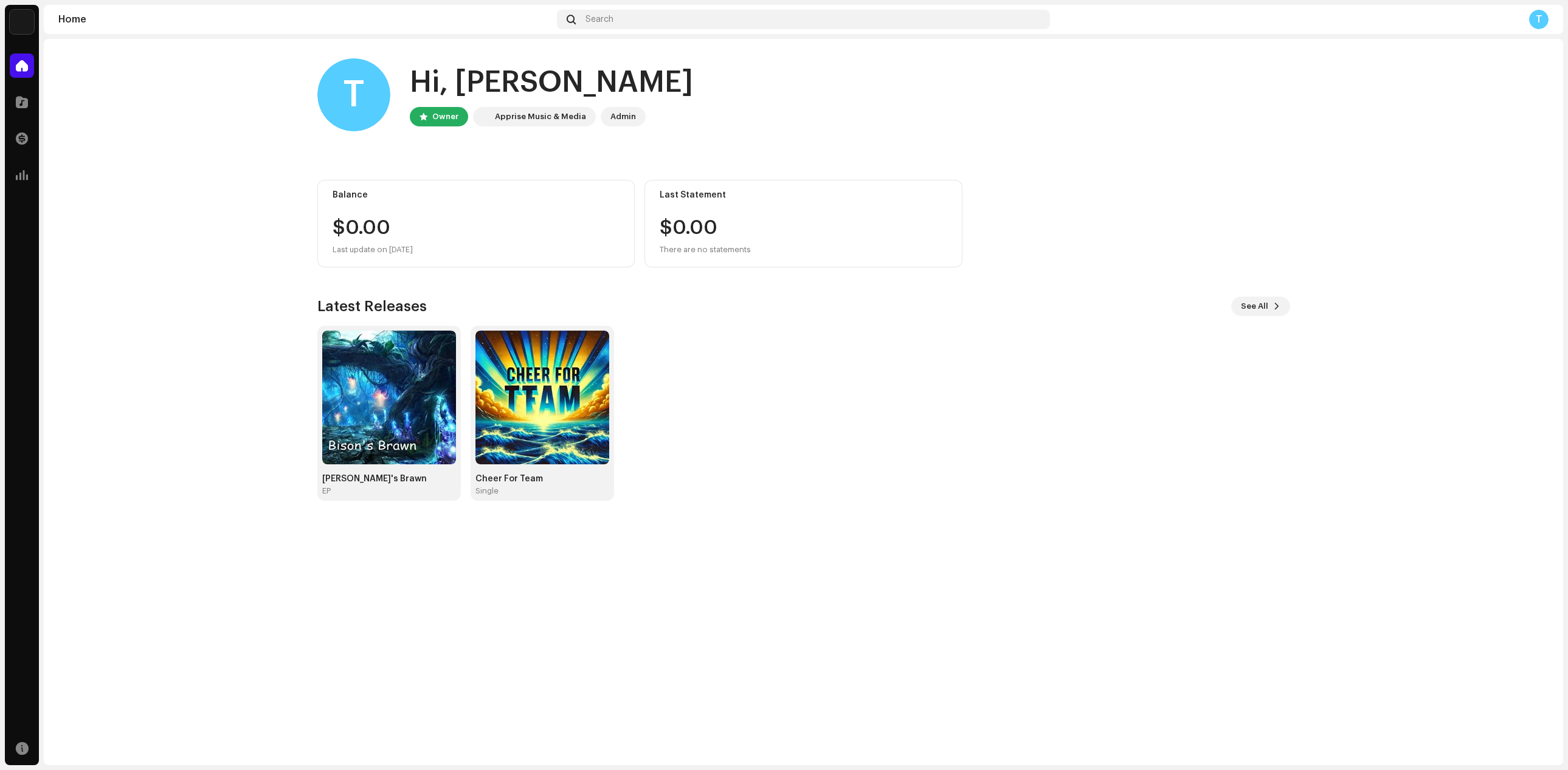
click at [27, 22] on img at bounding box center [22, 22] width 24 height 24
click at [165, 23] on span at bounding box center [169, 27] width 7 height 10
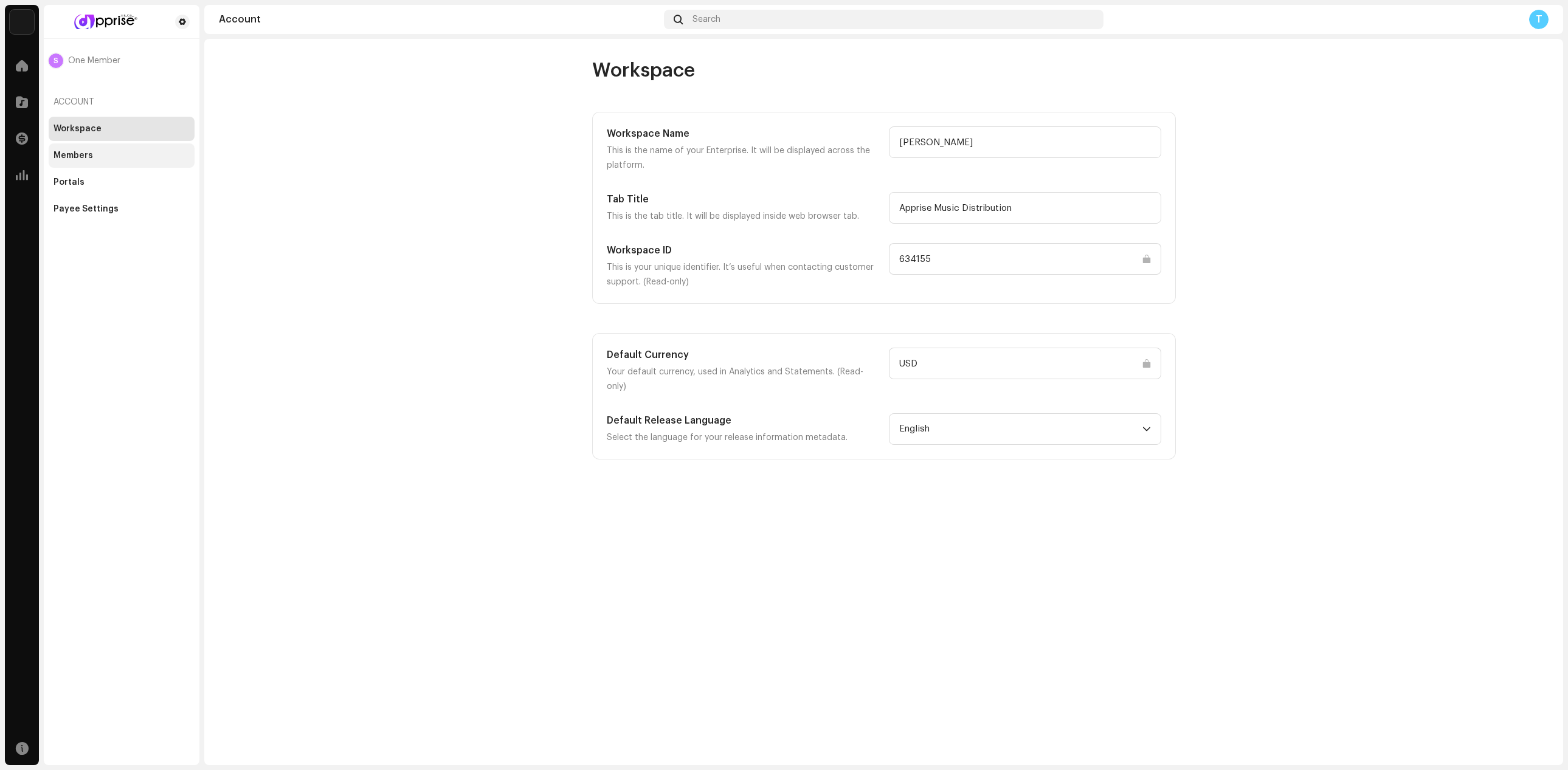
click at [82, 151] on div "Members" at bounding box center [73, 155] width 39 height 10
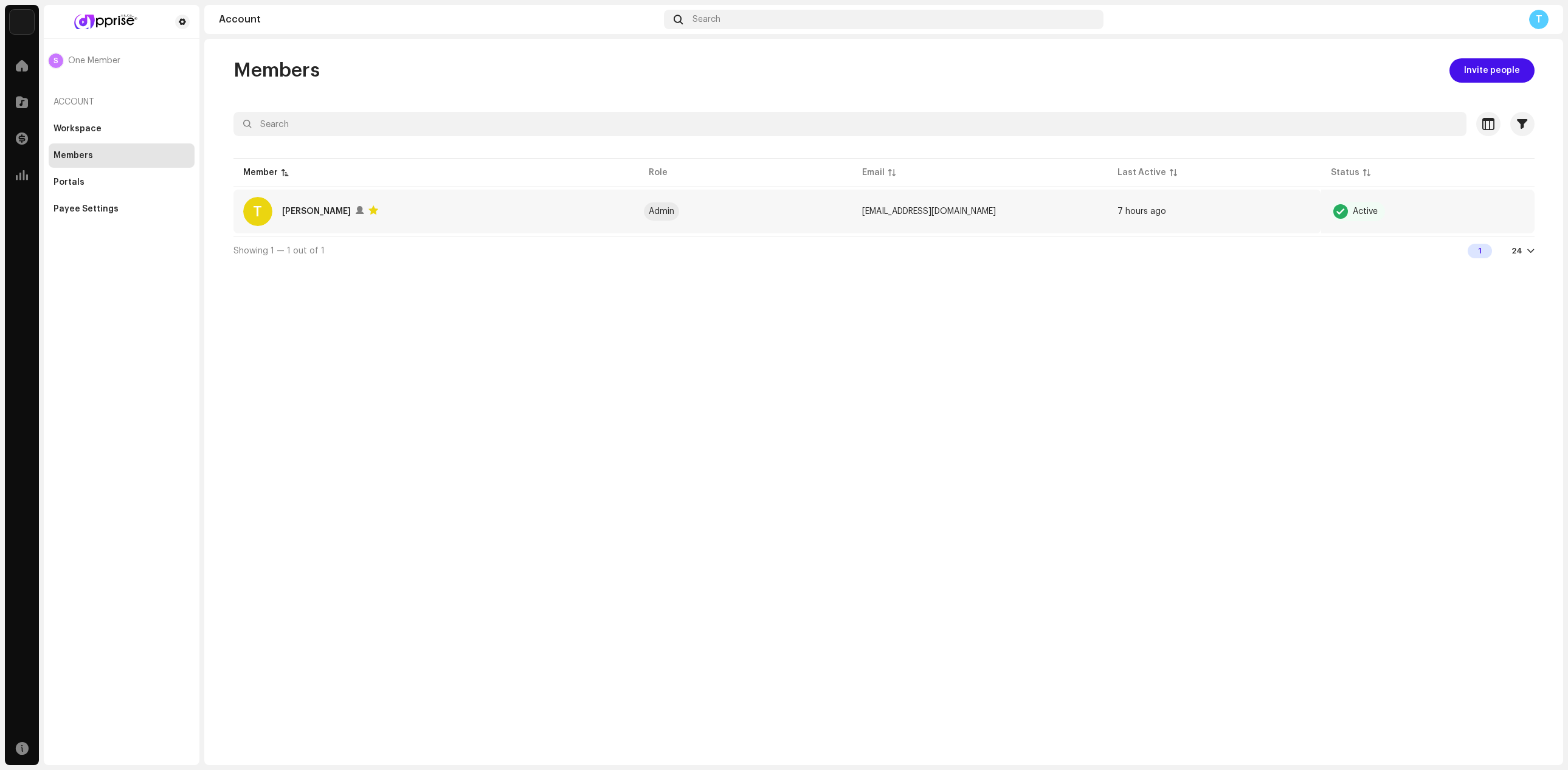
click at [310, 214] on div "[PERSON_NAME]" at bounding box center [317, 212] width 69 height 15
click at [108, 186] on div "Portals" at bounding box center [122, 182] width 136 height 10
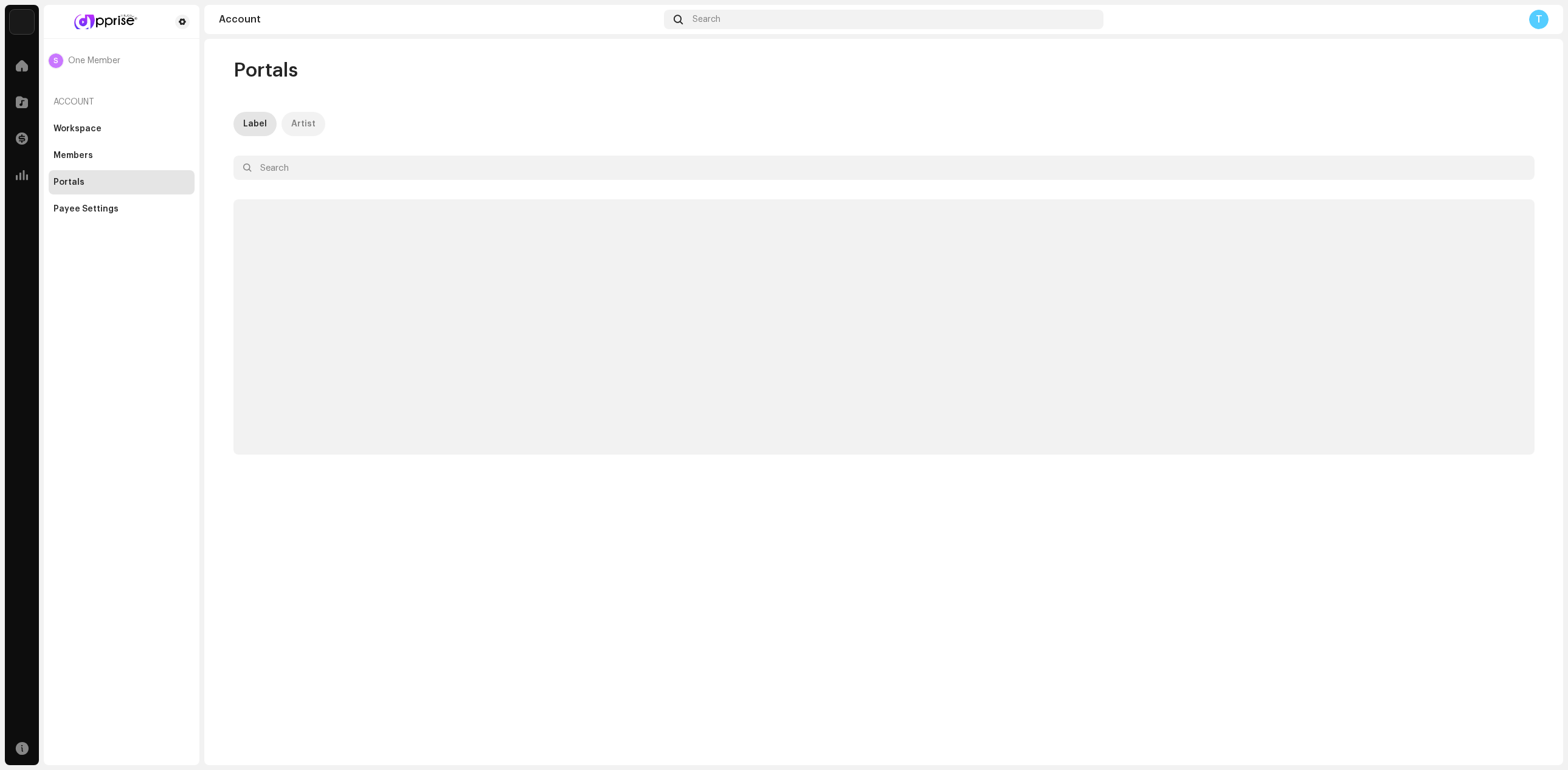
click at [304, 131] on div "Artist" at bounding box center [303, 124] width 24 height 24
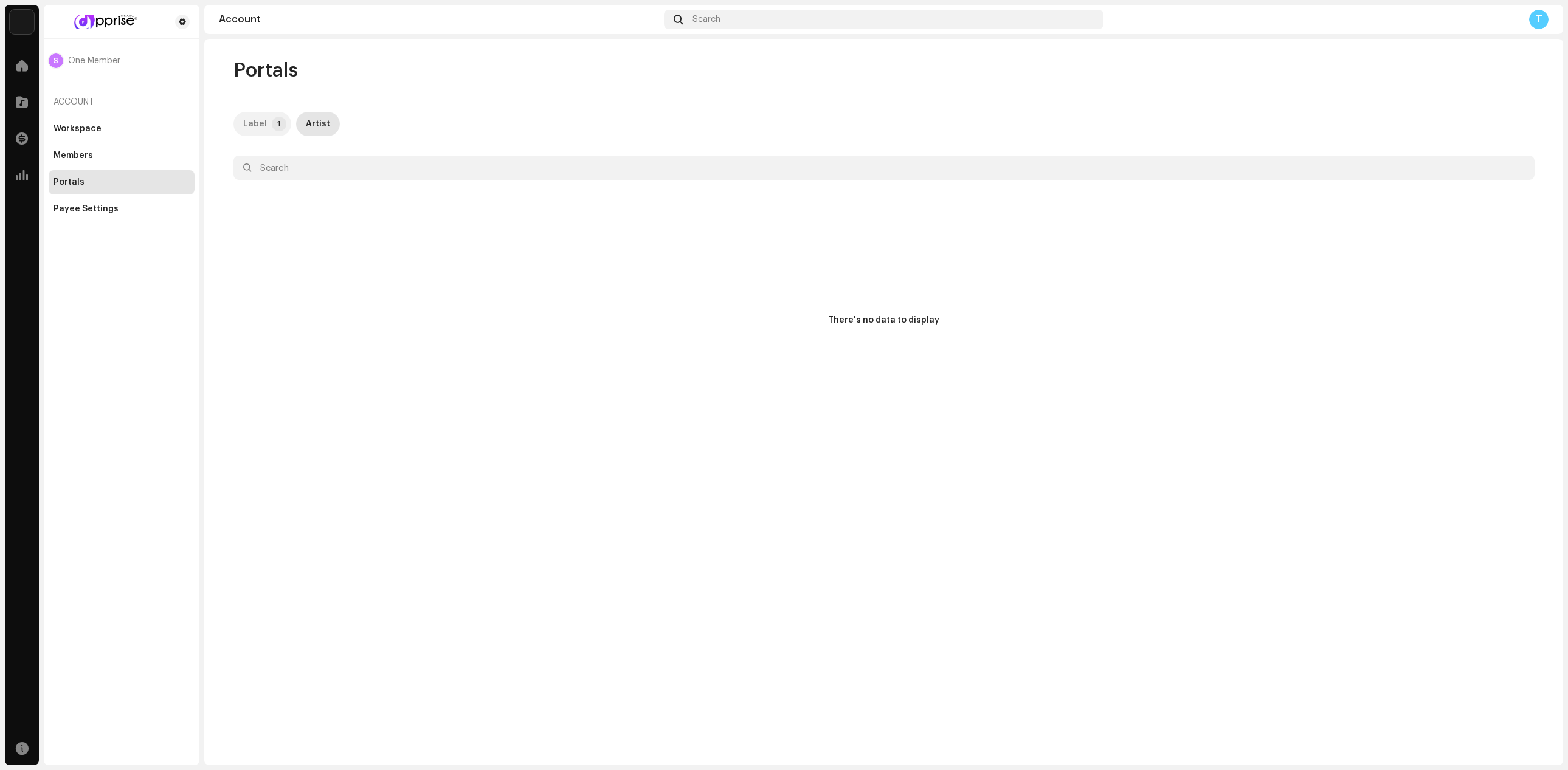
click at [259, 113] on div "Label" at bounding box center [254, 124] width 24 height 24
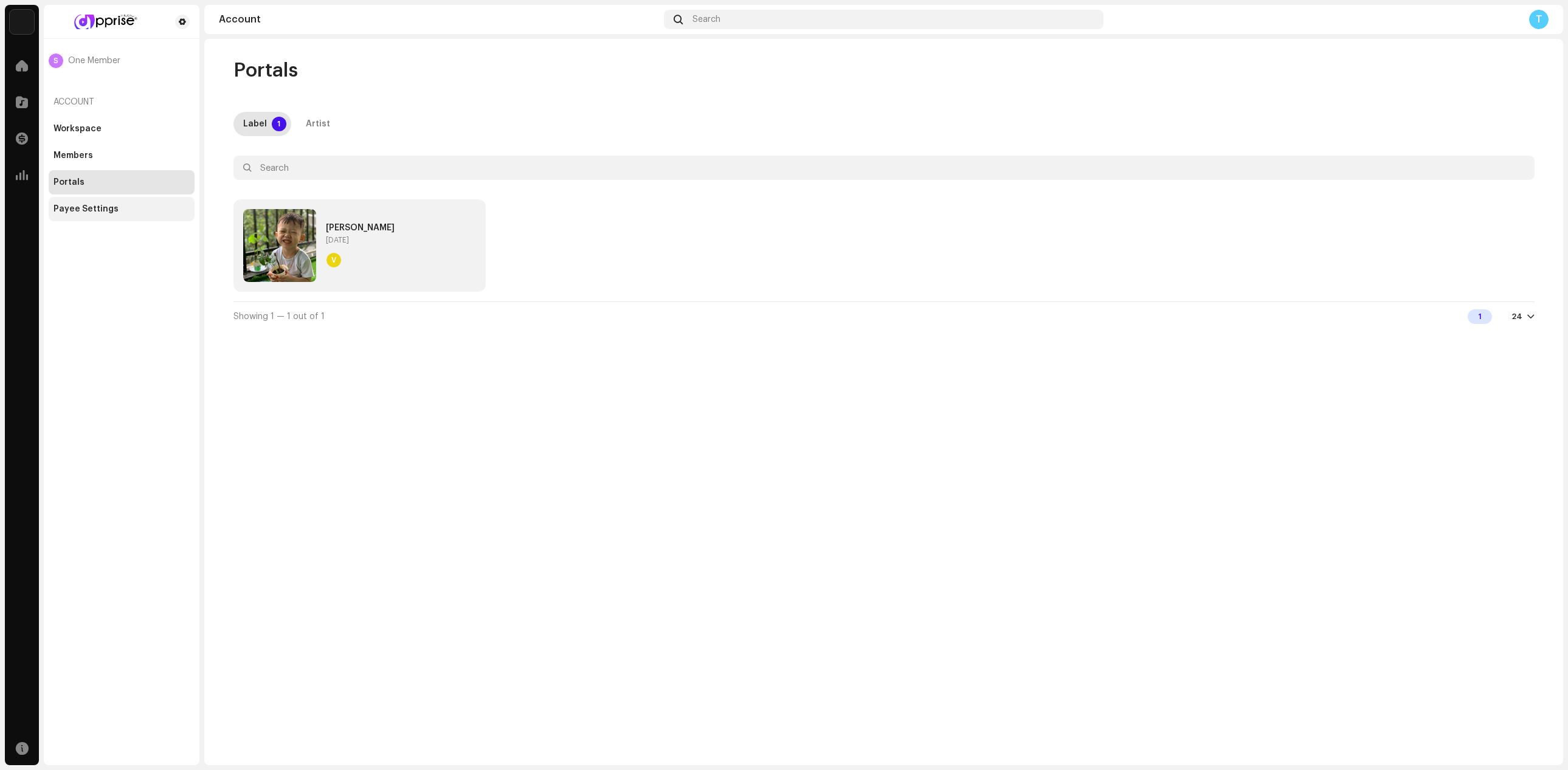
click at [80, 212] on div "Payee Settings" at bounding box center [86, 209] width 65 height 10
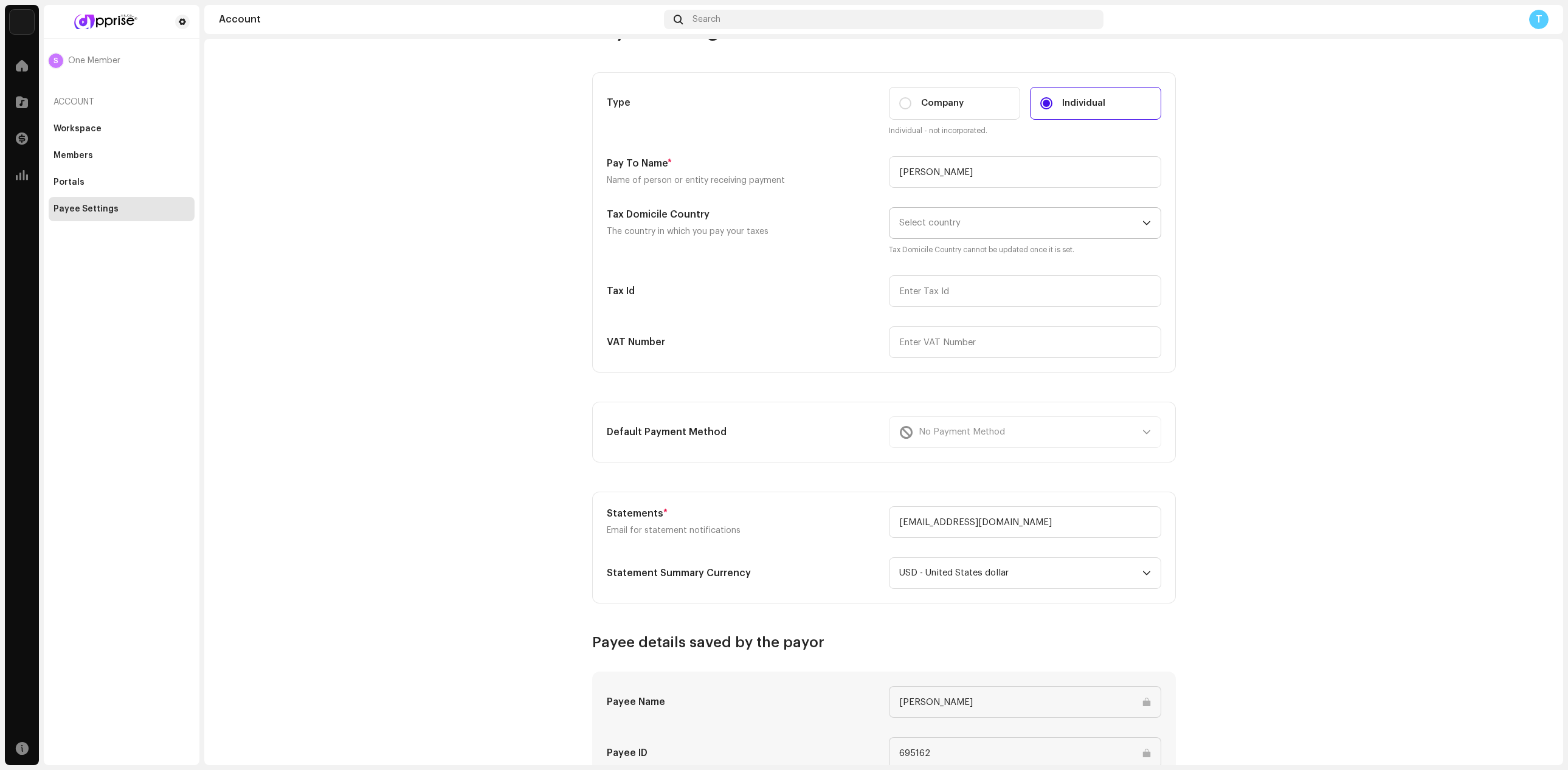
scroll to position [61, 0]
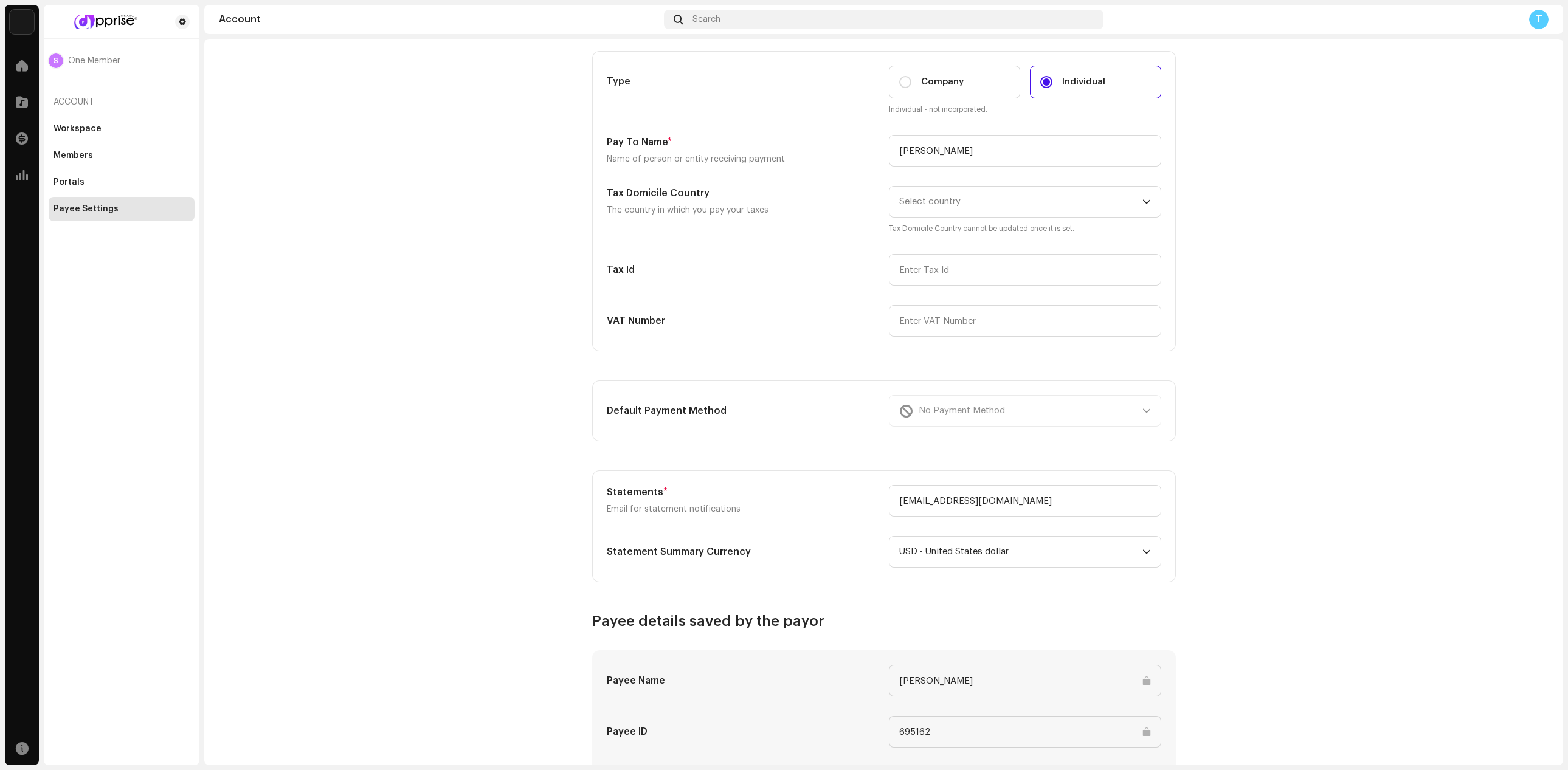
click at [649, 530] on div "Statements * Email for statement notifications [EMAIL_ADDRESS][DOMAIN_NAME] Sta…" at bounding box center [884, 526] width 554 height 83
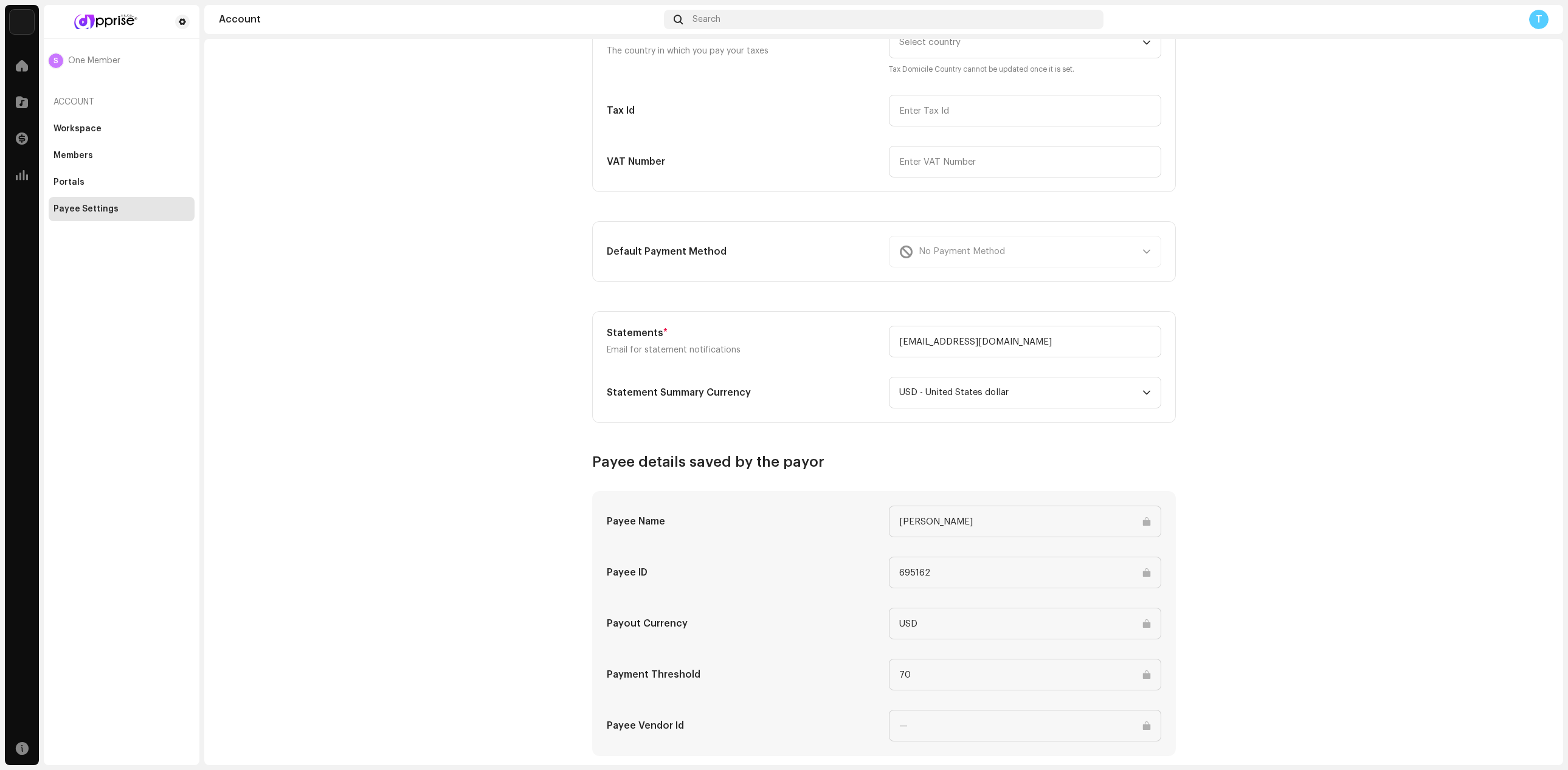
scroll to position [240, 0]
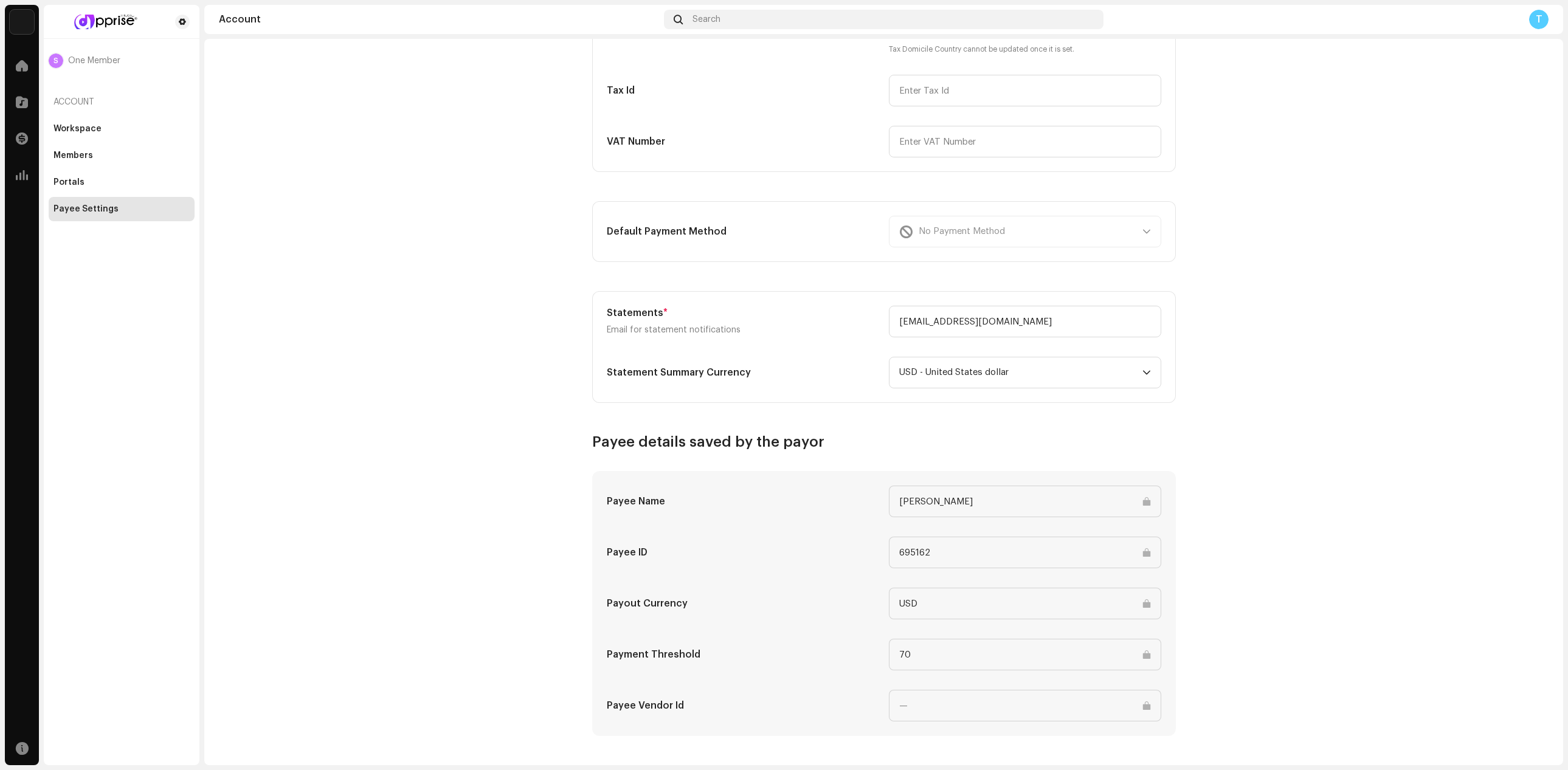
click at [649, 647] on input "70" at bounding box center [1025, 655] width 272 height 31
click at [649, 216] on div "No Payment Method" at bounding box center [1025, 232] width 272 height 31
click at [649, 232] on div "No Payment Method" at bounding box center [1025, 232] width 272 height 31
